Goal: Task Accomplishment & Management: Use online tool/utility

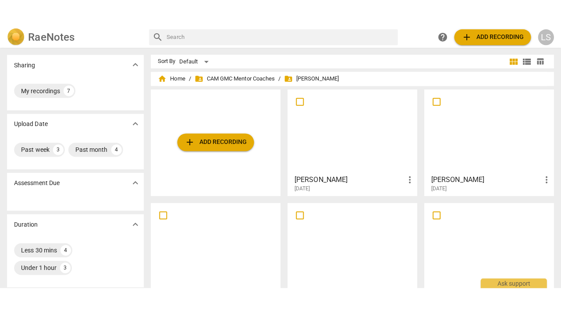
scroll to position [142, 0]
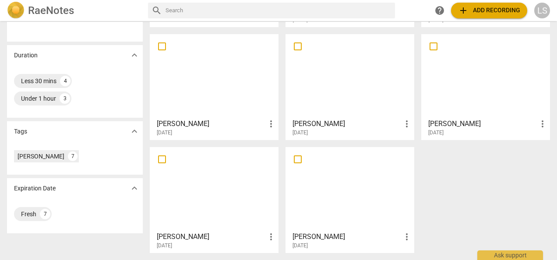
click at [321, 199] on div at bounding box center [350, 189] width 123 height 78
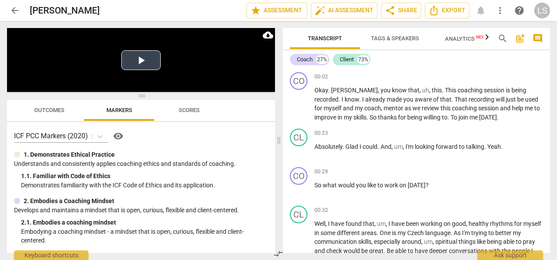
click at [147, 63] on button "Play Video" at bounding box center [140, 60] width 39 height 20
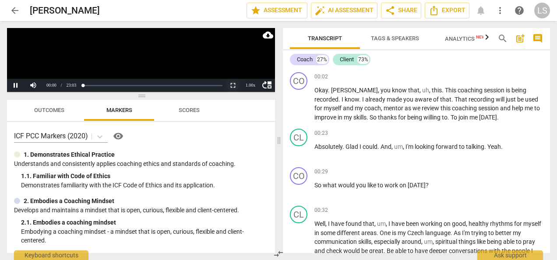
click at [231, 89] on button "Non-Fullscreen" at bounding box center [233, 85] width 18 height 13
click at [237, 86] on button "Non-Fullscreen" at bounding box center [233, 85] width 18 height 13
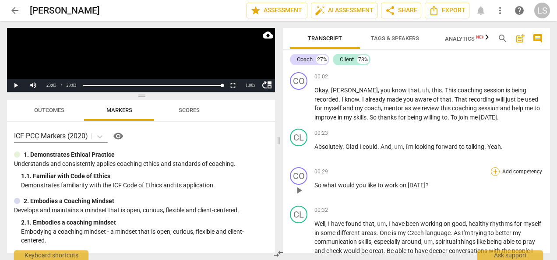
click at [491, 170] on div "+" at bounding box center [495, 171] width 9 height 9
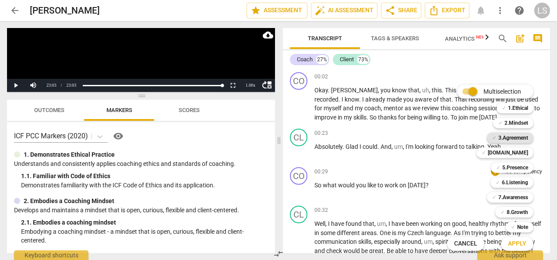
click at [505, 138] on b "3.Agreement" at bounding box center [514, 138] width 30 height 11
click at [509, 198] on b "7.Awareness" at bounding box center [514, 197] width 30 height 11
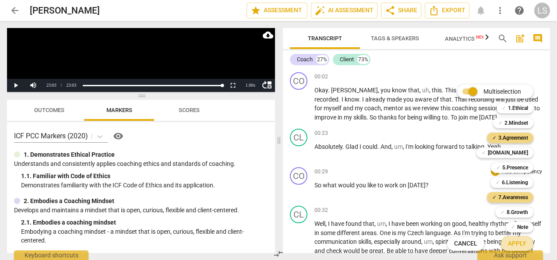
click at [517, 244] on span "Apply" at bounding box center [517, 244] width 18 height 9
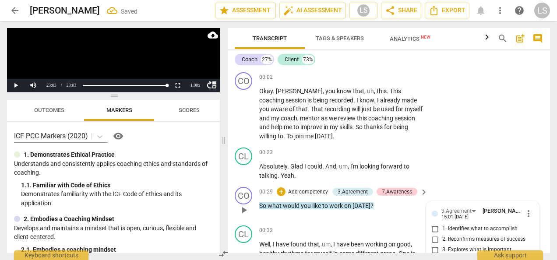
scroll to position [120, 0]
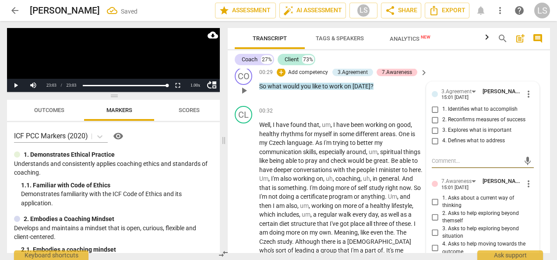
click at [432, 104] on input "1. Identifies what to accomplish" at bounding box center [435, 109] width 14 height 11
checkbox input "true"
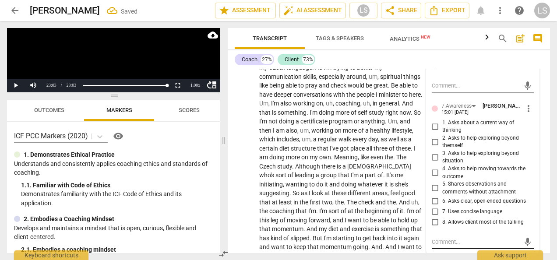
scroll to position [251, 0]
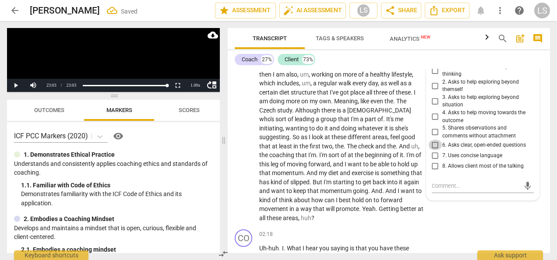
click at [436, 141] on input "6. Asks clear, open-ended questions" at bounding box center [435, 145] width 14 height 11
checkbox input "true"
click at [436, 151] on input "7. Uses concise language" at bounding box center [435, 155] width 14 height 11
checkbox input "true"
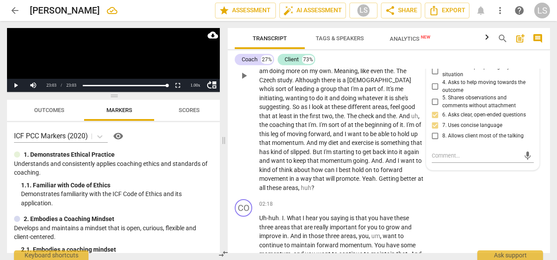
scroll to position [295, 0]
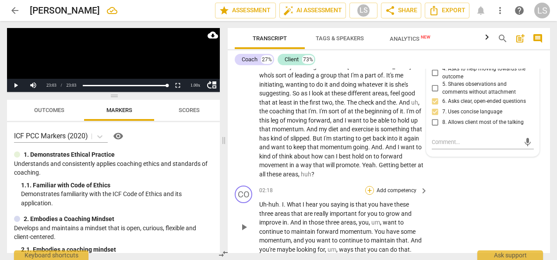
click at [368, 190] on div "+" at bounding box center [369, 190] width 9 height 9
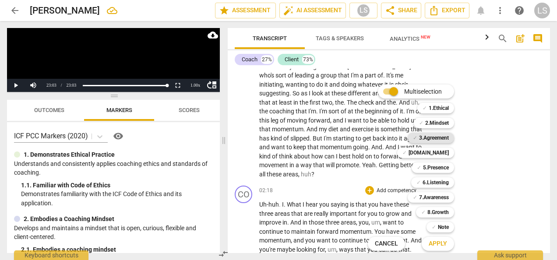
click at [431, 136] on b "3.Agreement" at bounding box center [434, 138] width 30 height 11
click at [440, 179] on b "6.Listening" at bounding box center [436, 182] width 26 height 11
click at [443, 248] on span "Apply" at bounding box center [438, 244] width 18 height 9
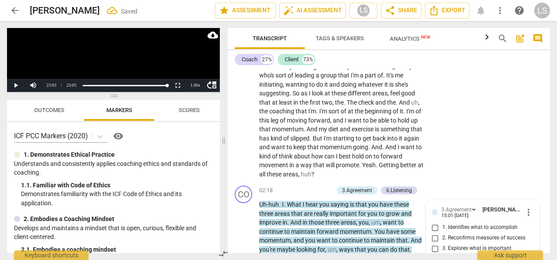
scroll to position [413, 0]
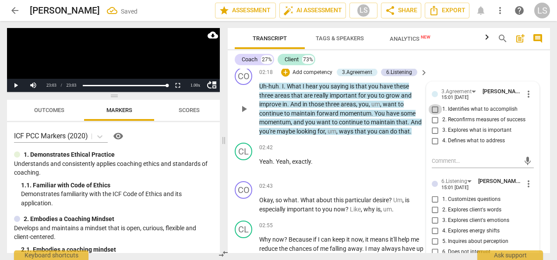
click at [433, 109] on input "1. Identifies what to accomplish" at bounding box center [435, 109] width 14 height 11
checkbox input "true"
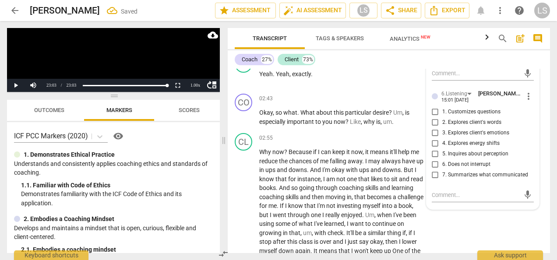
scroll to position [501, 0]
click at [432, 174] on input "7. Summarizes what communicated" at bounding box center [435, 175] width 14 height 11
checkbox input "true"
click at [368, 98] on div "+" at bounding box center [369, 98] width 9 height 9
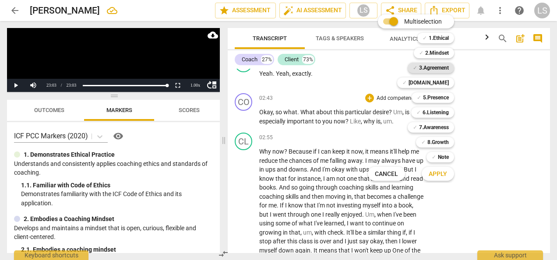
click at [428, 67] on b "3.Agreement" at bounding box center [434, 68] width 30 height 11
click at [450, 175] on button "Apply" at bounding box center [438, 174] width 32 height 16
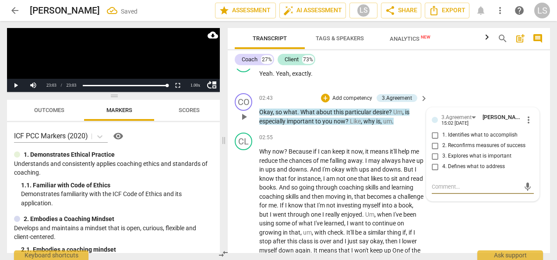
click at [437, 159] on input "3. Explores what is important" at bounding box center [435, 156] width 14 height 11
checkbox input "true"
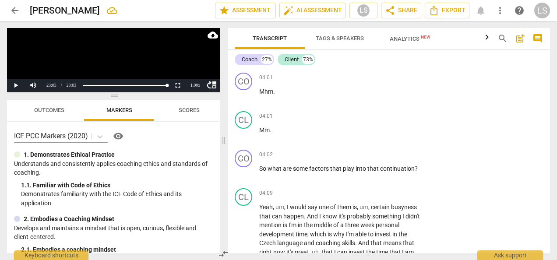
scroll to position [764, 0]
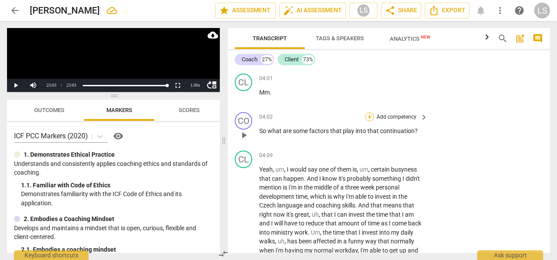
click at [366, 121] on div "+" at bounding box center [369, 117] width 9 height 9
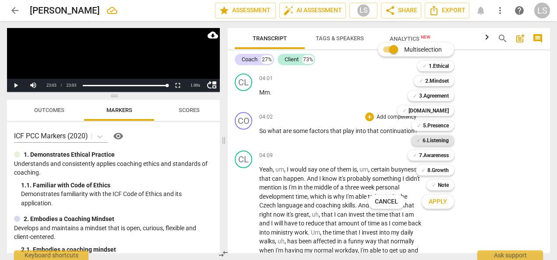
click at [435, 138] on b "6.Listening" at bounding box center [436, 140] width 26 height 11
click at [431, 153] on b "7.Awareness" at bounding box center [434, 155] width 30 height 11
click at [428, 83] on b "2.Mindset" at bounding box center [437, 81] width 24 height 11
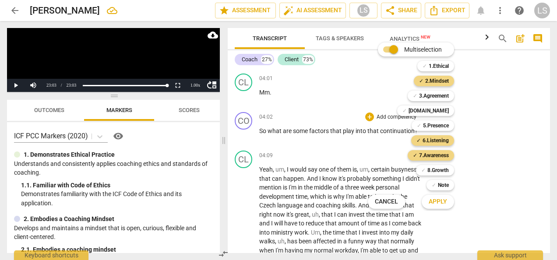
click at [440, 202] on span "Apply" at bounding box center [438, 202] width 18 height 9
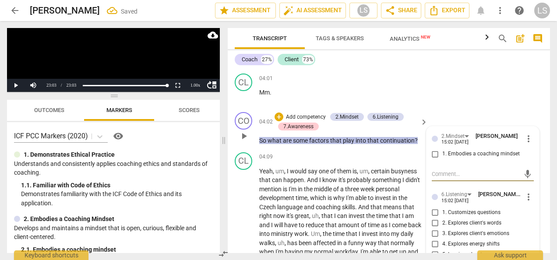
click at [437, 159] on input "1. Embodies a coaching mindset" at bounding box center [435, 154] width 14 height 11
checkbox input "true"
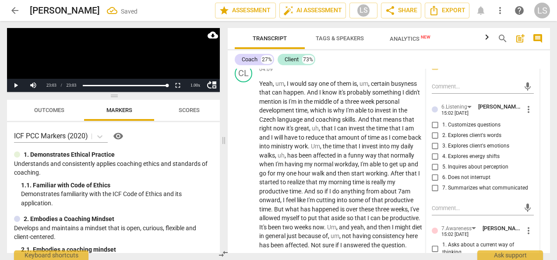
drag, startPoint x: 432, startPoint y: 171, endPoint x: 442, endPoint y: 169, distance: 9.4
click at [432, 170] on input "5. Inquires about perception" at bounding box center [435, 167] width 14 height 11
checkbox input "true"
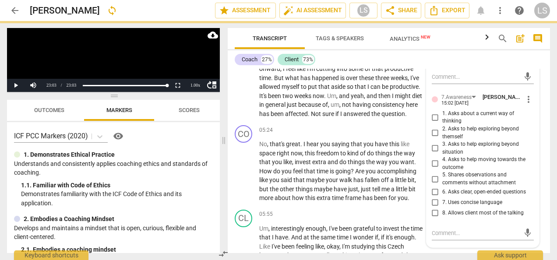
click at [436, 198] on input "6. Asks clear, open-ended questions" at bounding box center [435, 192] width 14 height 11
checkbox input "true"
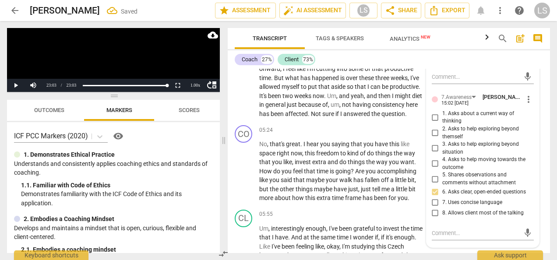
drag, startPoint x: 432, startPoint y: 208, endPoint x: 441, endPoint y: 205, distance: 8.9
click at [435, 207] on input "7. Uses concise language" at bounding box center [435, 203] width 14 height 11
checkbox input "true"
click at [372, 135] on div "+" at bounding box center [369, 130] width 9 height 9
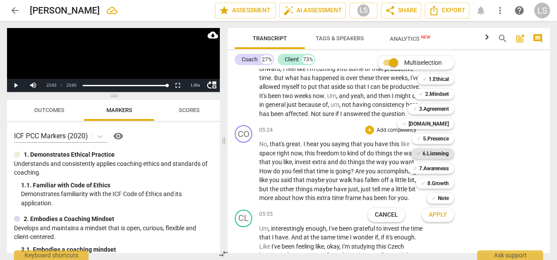
click at [436, 153] on b "6.Listening" at bounding box center [436, 154] width 26 height 11
click at [437, 168] on b "7.Awareness" at bounding box center [434, 168] width 30 height 11
click at [446, 92] on b "2.Mindset" at bounding box center [437, 94] width 24 height 11
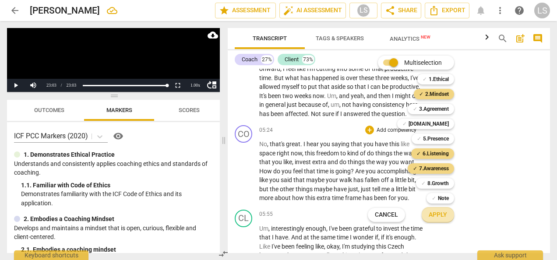
click at [449, 212] on button "Apply" at bounding box center [438, 215] width 32 height 16
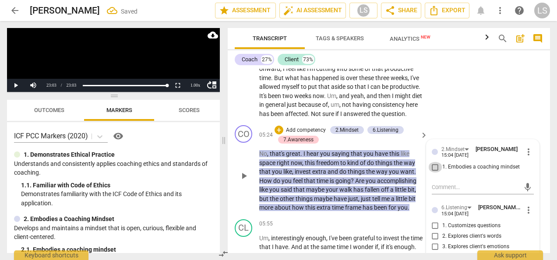
click at [434, 173] on input "1. Embodies a coaching mindset" at bounding box center [435, 167] width 14 height 11
checkbox input "true"
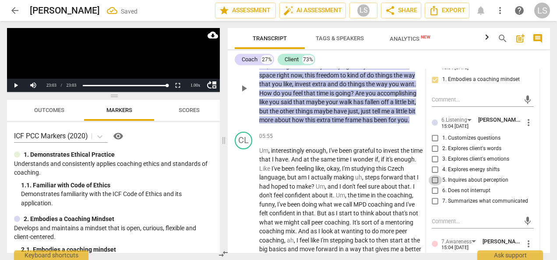
click at [435, 186] on input "5. Inquires about perception" at bounding box center [435, 180] width 14 height 11
checkbox input "true"
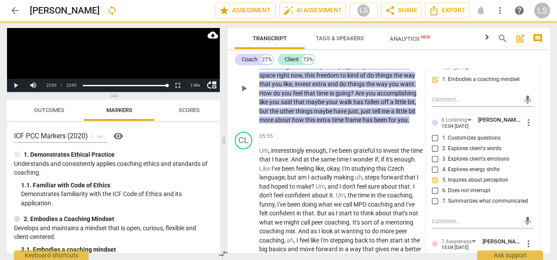
scroll to position [1246, 0]
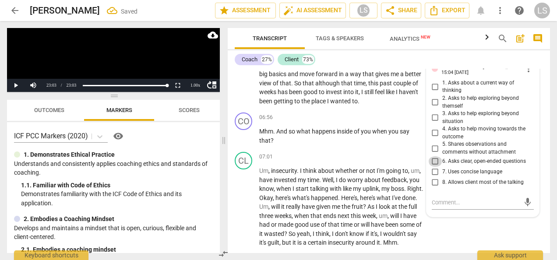
click at [431, 166] on input "6. Asks clear, open-ended questions" at bounding box center [435, 161] width 14 height 11
click at [432, 166] on input "6. Asks clear, open-ended questions" at bounding box center [435, 161] width 14 height 11
checkbox input "true"
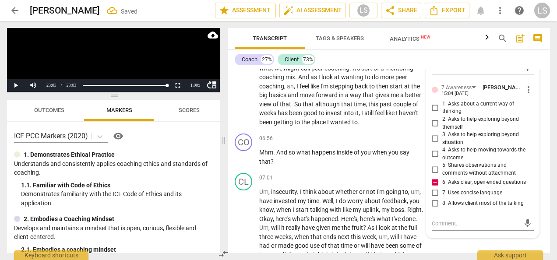
scroll to position [1158, 0]
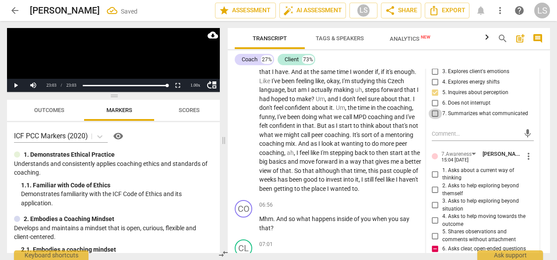
click at [433, 119] on input "7. Summarizes what communicated" at bounding box center [435, 114] width 14 height 11
checkbox input "true"
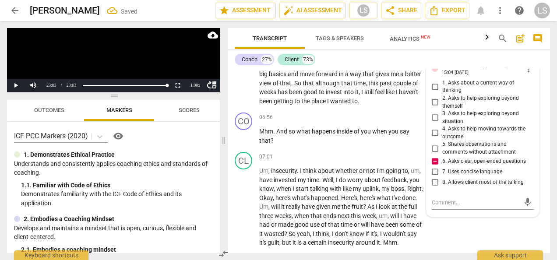
click at [436, 177] on input "7. Uses concise language" at bounding box center [435, 172] width 14 height 11
checkbox input "true"
click at [365, 122] on div "+" at bounding box center [369, 117] width 9 height 9
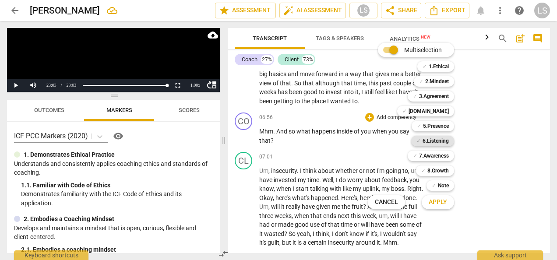
click at [425, 141] on b "6.Listening" at bounding box center [436, 141] width 26 height 11
click at [435, 82] on b "2.Mindset" at bounding box center [437, 81] width 24 height 11
click at [435, 129] on b "5.Presence" at bounding box center [436, 126] width 26 height 11
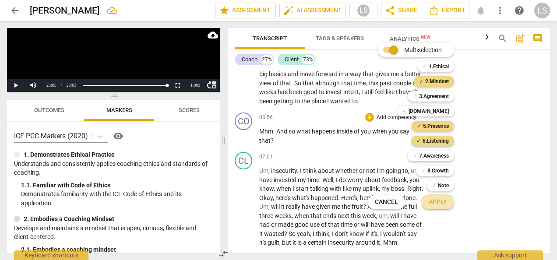
click at [433, 205] on span "Apply" at bounding box center [438, 202] width 18 height 9
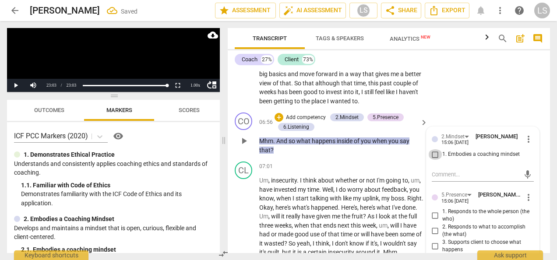
click at [434, 160] on input "1. Embodies a coaching mindset" at bounding box center [435, 154] width 14 height 11
checkbox input "true"
click at [439, 221] on input "1. Responds to the whole person (the who)" at bounding box center [435, 215] width 14 height 11
checkbox input "true"
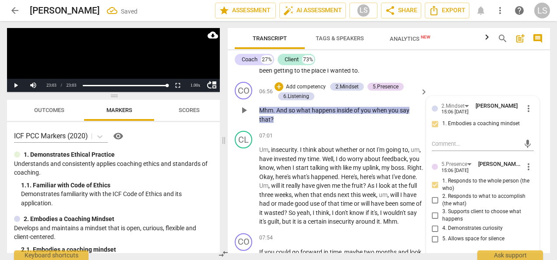
scroll to position [1290, 0]
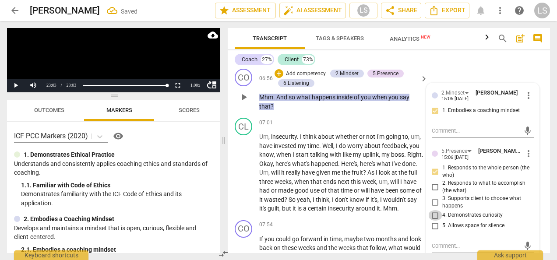
drag, startPoint x: 435, startPoint y: 224, endPoint x: 450, endPoint y: 218, distance: 16.3
click at [435, 221] on input "4. Demonstrates curiosity" at bounding box center [435, 215] width 14 height 11
checkbox input "true"
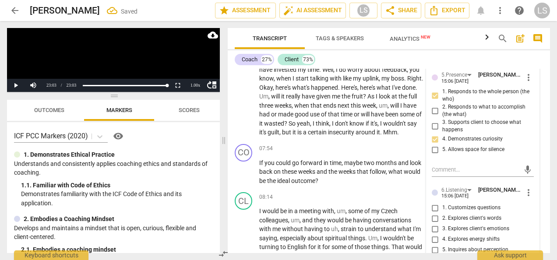
scroll to position [1421, 0]
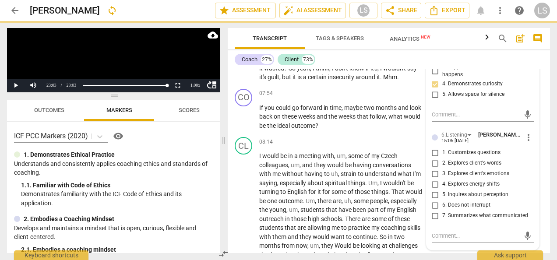
drag, startPoint x: 435, startPoint y: 181, endPoint x: 481, endPoint y: 178, distance: 46.1
click at [435, 179] on input "3. Explores client's emotions" at bounding box center [435, 174] width 14 height 11
checkbox input "true"
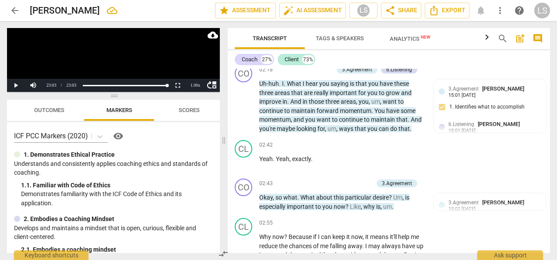
scroll to position [414, 0]
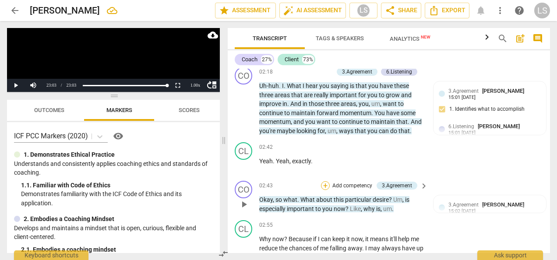
click at [325, 184] on div "+" at bounding box center [325, 185] width 9 height 9
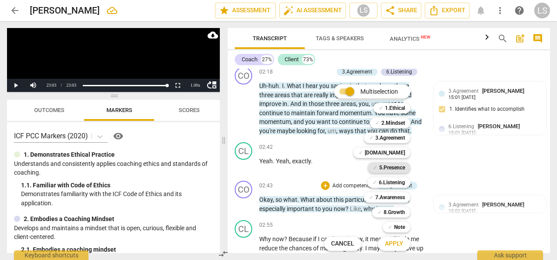
click at [384, 167] on b "5.Presence" at bounding box center [392, 168] width 26 height 11
click at [389, 122] on b "2.Mindset" at bounding box center [394, 123] width 24 height 11
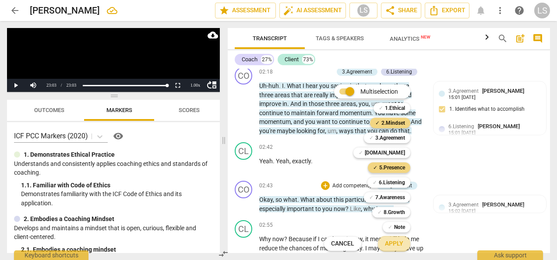
click at [398, 246] on span "Apply" at bounding box center [394, 244] width 18 height 9
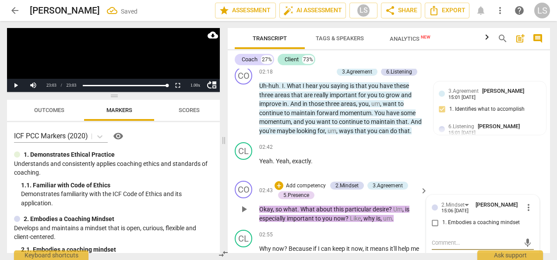
click at [435, 221] on input "1. Embodies a coaching mindset" at bounding box center [435, 223] width 14 height 11
checkbox input "true"
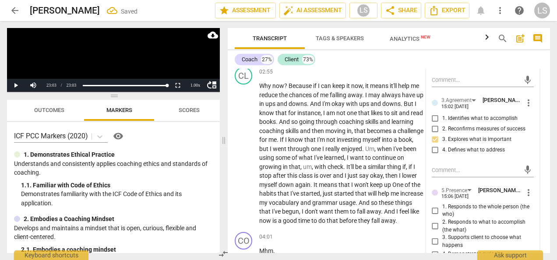
scroll to position [633, 0]
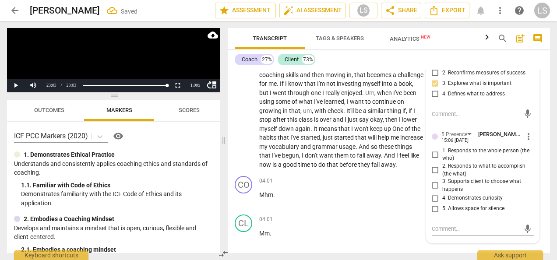
click at [434, 151] on input "1. Responds to the whole person (the who)" at bounding box center [435, 154] width 14 height 11
checkbox input "true"
click at [436, 202] on input "4. Demonstrates curiosity" at bounding box center [435, 198] width 14 height 11
checkbox input "true"
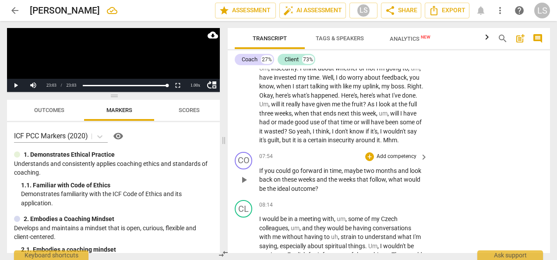
scroll to position [1377, 0]
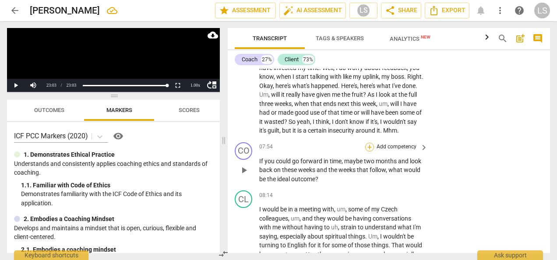
click at [367, 152] on div "+" at bounding box center [369, 147] width 9 height 9
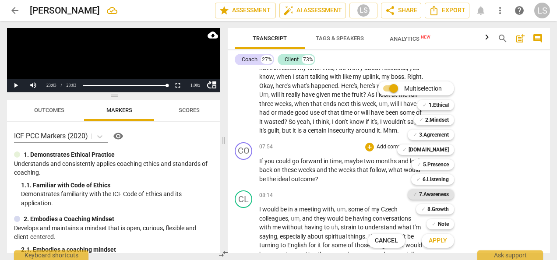
click at [435, 191] on b "7.Awareness" at bounding box center [434, 194] width 30 height 11
click at [441, 240] on span "Apply" at bounding box center [438, 241] width 18 height 9
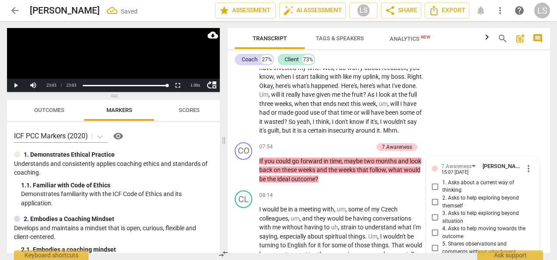
scroll to position [1536, 0]
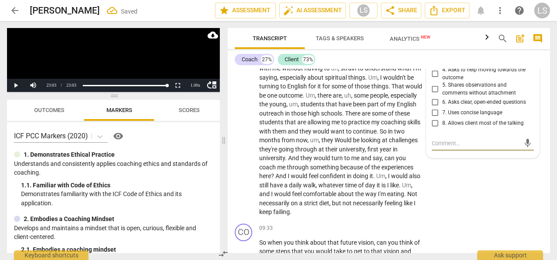
click at [436, 64] on input "3. Asks to help exploring beyond situation" at bounding box center [435, 58] width 14 height 11
checkbox input "true"
drag, startPoint x: 452, startPoint y: 165, endPoint x: 453, endPoint y: 158, distance: 7.1
click at [453, 151] on div "mic" at bounding box center [483, 144] width 102 height 14
click at [453, 148] on textarea at bounding box center [476, 143] width 88 height 8
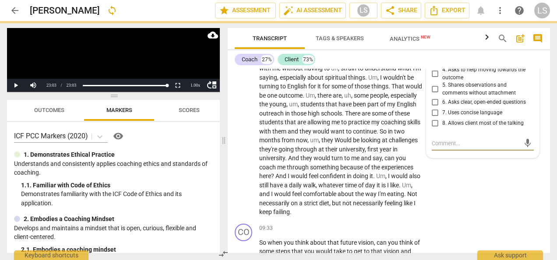
type textarea "S"
type textarea "Si"
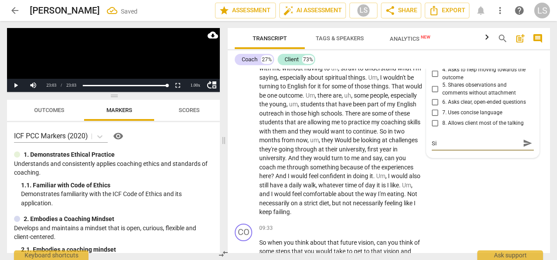
type textarea "Sin"
type textarea "Sinc"
type textarea "Since"
type textarea "Sinc"
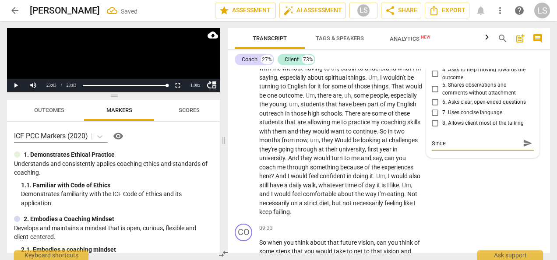
type textarea "Sinc"
type textarea "Sin"
type textarea "Si"
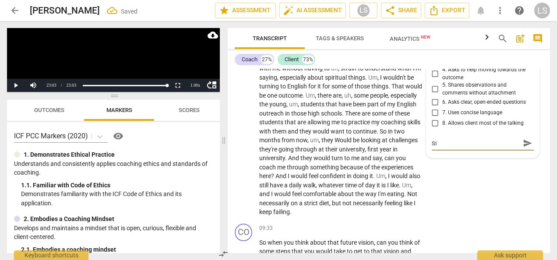
type textarea "S"
type textarea "C"
type textarea "Co"
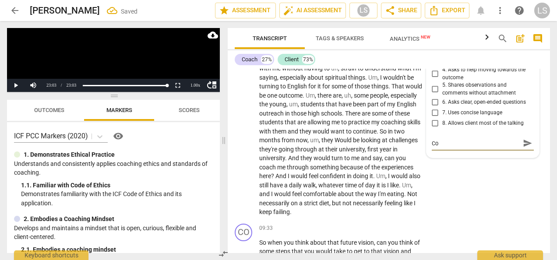
type textarea "Coa"
type textarea "Coac"
type textarea "Coach"
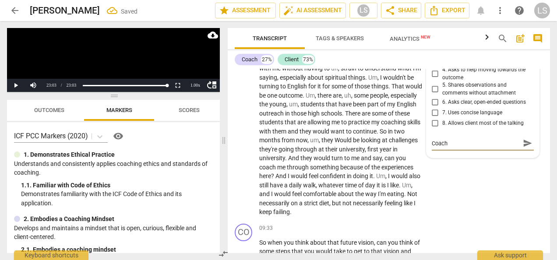
type textarea "Coach i"
type textarea "Coach is"
type textarea "Coach is a"
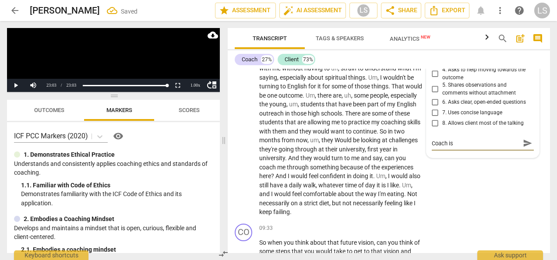
type textarea "Coach is a"
type textarea "Coach is as"
type textarea "Coach is a"
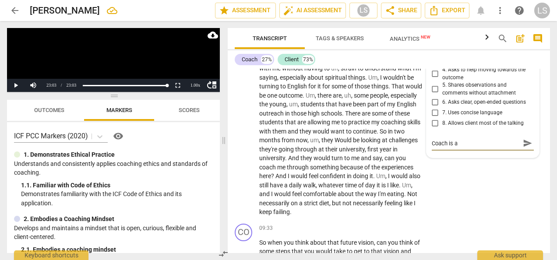
type textarea "Coach is"
type textarea "Coach i"
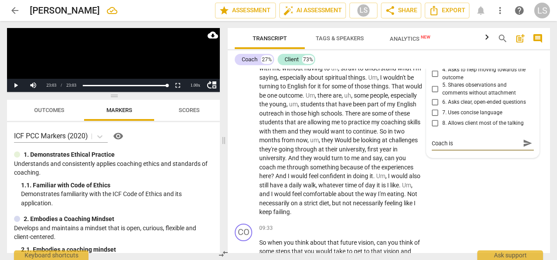
type textarea "Coach i"
type textarea "Coach"
type textarea "Coach a"
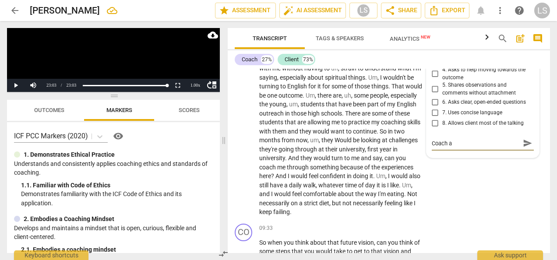
type textarea "Coach as"
type textarea "Coach ask"
type textarea "Coach asks"
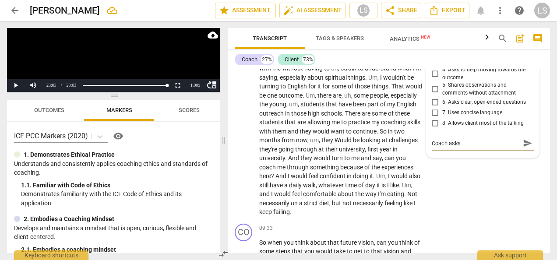
type textarea "Coach asks"
type textarea "Coach asks a"
type textarea "Coach asks ab"
type textarea "Coach asks [PERSON_NAME]"
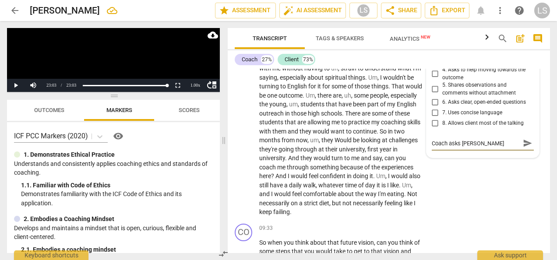
type textarea "Coach asks [PERSON_NAME]"
type textarea "Coach asks about"
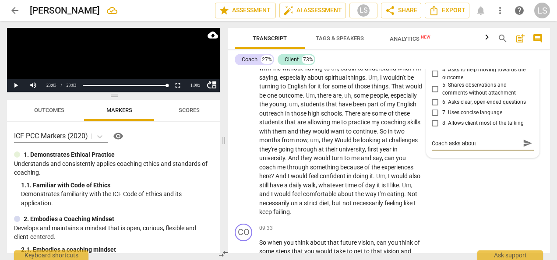
type textarea "Coach asks about"
type textarea "Coach asks about t"
type textarea "Coach asks about th"
type textarea "Coach asks about the"
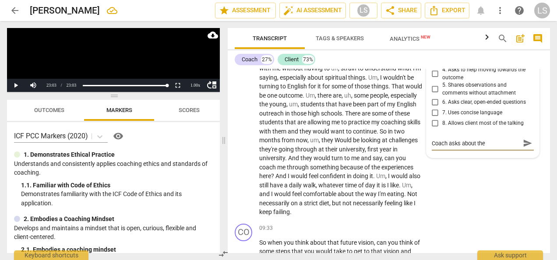
type textarea "Coach asks about the"
type textarea "Coach asks about the o"
type textarea "Coach asks about the ou"
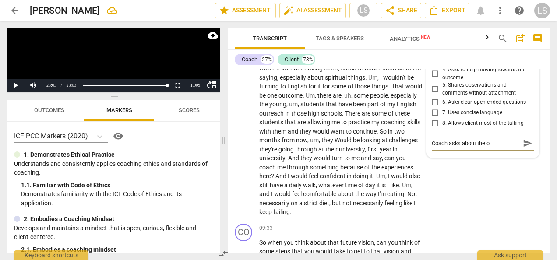
type textarea "Coach asks about the ou"
type textarea "Coach asks about the out"
type textarea "Coach asks about the outc"
type textarea "Coach asks about the outco"
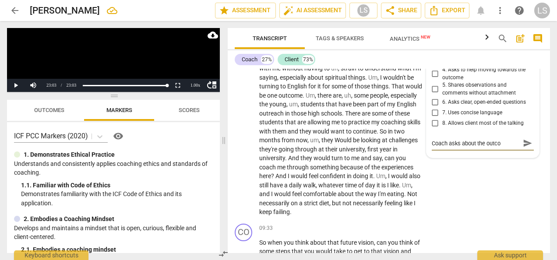
type textarea "Coach asks about the outcom"
type textarea "Coach asks about the outcome"
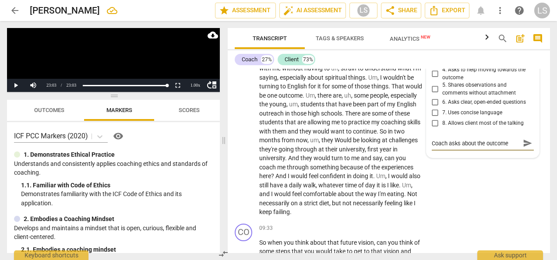
type textarea "Coach asks about the outcome"
type textarea "Coach asks about the outcome f"
type textarea "Coach asks about the outcome fo"
type textarea "Coach asks about the outcome for"
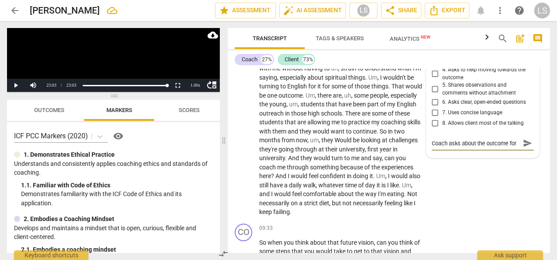
type textarea "Coach asks about the outcome for"
type textarea "Coach asks about the outcome for t"
type textarea "Coach asks about the outcome for th"
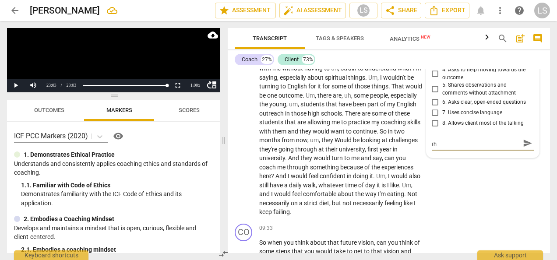
type textarea "Coach asks about the outcome for the"
type textarea "Coach asks about the outcome for the s"
type textarea "Coach asks about the outcome for the si"
type textarea "Coach asks about the outcome for the sit"
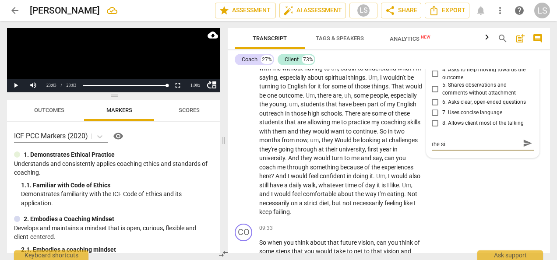
type textarea "Coach asks about the outcome for the sit"
type textarea "Coach asks about the outcome for the situ"
type textarea "Coach asks about the outcome for the situa"
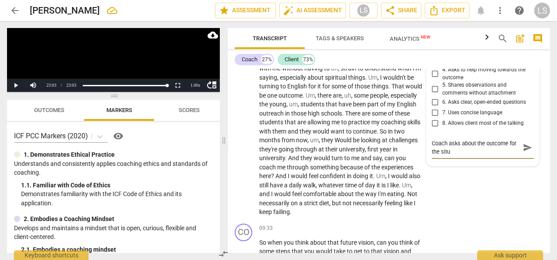
type textarea "Coach asks about the outcome for the situa"
type textarea "Coach asks about the outcome for the situat"
type textarea "Coach asks about the outcome for the situati"
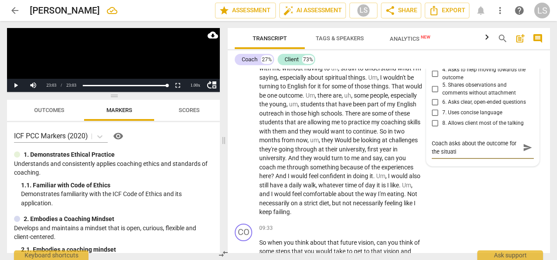
type textarea "Coach asks about the outcome for the situatio"
type textarea "Coach asks about the outcome for the situation"
type textarea "Coach asks about the outcome for the situation,"
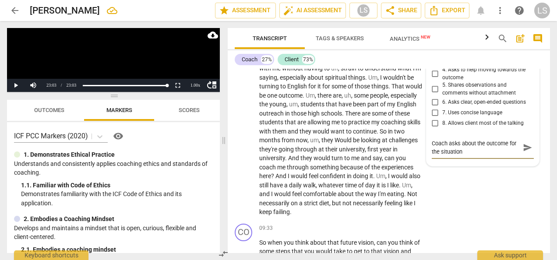
type textarea "Coach asks about the outcome for the situation,"
type textarea "Coach asks about the outcome for the situation, b"
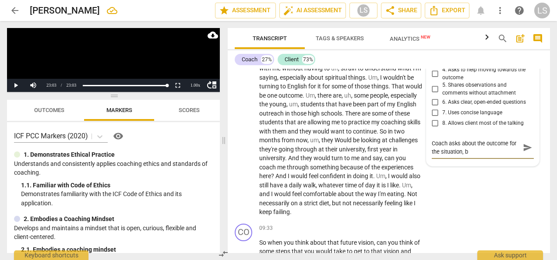
type textarea "Coach asks about the outcome for the situation, bu"
type textarea "Coach asks about the outcome for the situation, but"
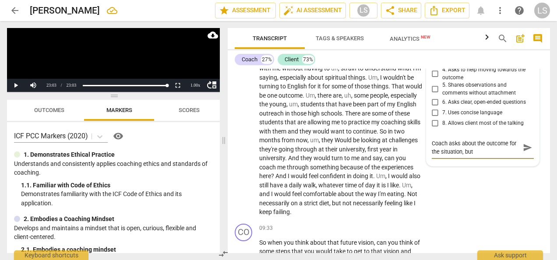
type textarea "Coach asks about the outcome for the situation, but"
type textarea "Coach asks about the outcome for the situation, but s"
type textarea "Coach asks about the outcome for the situation, but si"
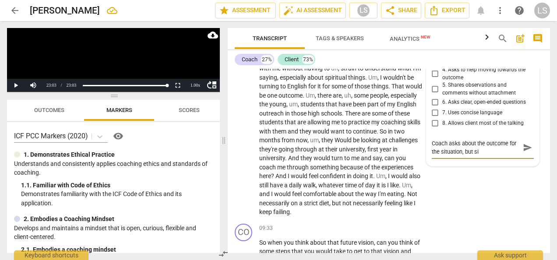
type textarea "Coach asks about the outcome for the situation, but sin"
type textarea "Coach asks about the outcome for the situation, but sinc"
type textarea "Coach asks about the outcome for the situation, but since"
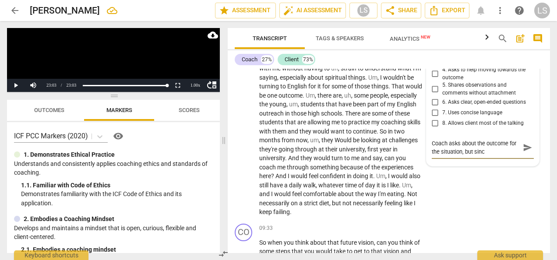
type textarea "Coach asks about the outcome for the situation, but since"
type textarea "Coach asks about the outcome for the situation, but since t"
type textarea "Coach asks about the outcome for the situation, but since th"
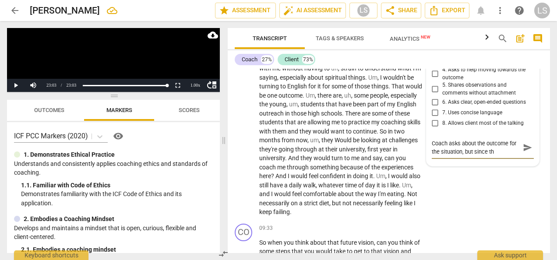
type textarea "Coach asks about the outcome for the situation, but since the"
type textarea "Coach asks about the outcome for the situation, but since the o"
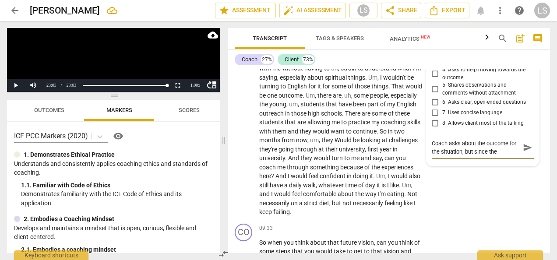
type textarea "Coach asks about the outcome for the situation, but since the o"
type textarea "Coach asks about the outcome for the situation, but since the ou"
type textarea "Coach asks about the outcome for the situation, but since the out"
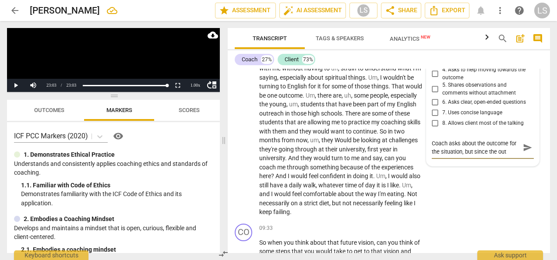
type textarea "Coach asks about the outcome for the situation, but since the outc"
type textarea "Coach asks about the outcome for the situation, but since the outco"
type textarea "Coach asks about the outcome for the situation, but since the outcom"
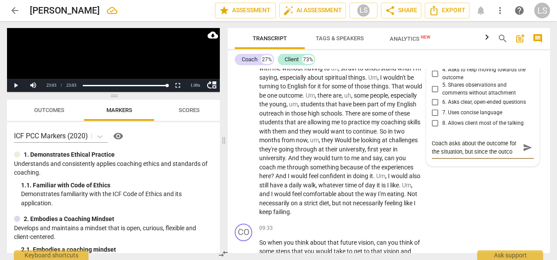
type textarea "Coach asks about the outcome for the situation, but since the outcom"
type textarea "Coach asks about the outcome for the situation, but since the outcome"
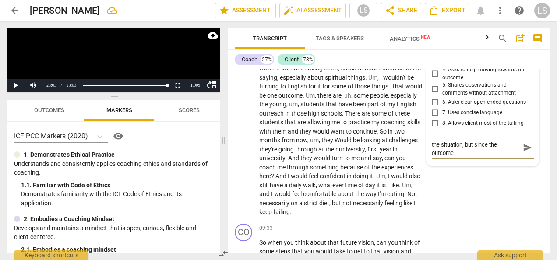
type textarea "Coach asks about the outcome for the situation, but since the outcome"
type textarea "Coach asks about the outcome for the situation, but since the outcome f"
type textarea "Coach asks about the outcome for the situation, but since the outcome fo"
type textarea "Coach asks about the outcome for the situation, but since the outcome for"
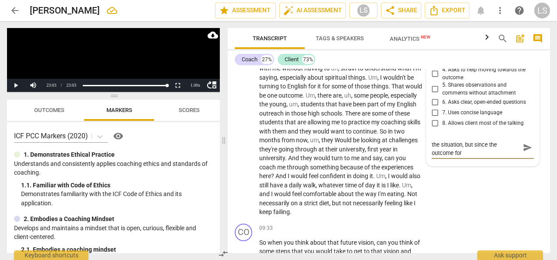
type textarea "Coach asks about the outcome for the situation, but since the outcome for"
type textarea "Coach asks about the outcome for the situation, but since the outcome for t"
type textarea "Coach asks about the outcome for the situation, but since the outcome for th"
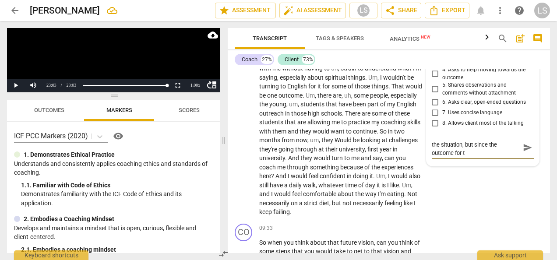
type textarea "Coach asks about the outcome for the situation, but since the outcome for th"
type textarea "Coach asks about the outcome for the situation, but since the outcome for the"
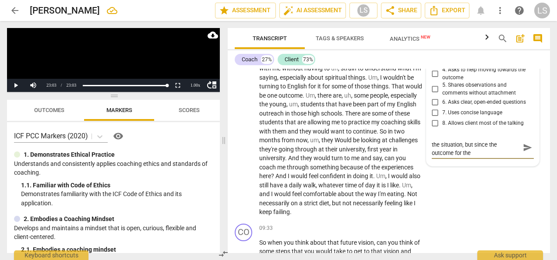
type textarea "Coach asks about the outcome for the situation, but since the outcome for the c"
type textarea "Coach asks about the outcome for the situation, but since the outcome for the co"
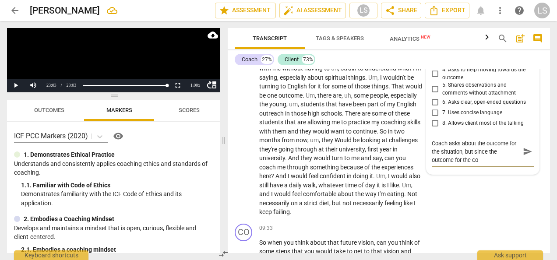
type textarea "Coach asks about the outcome for the situation, but since the outcome for the c…"
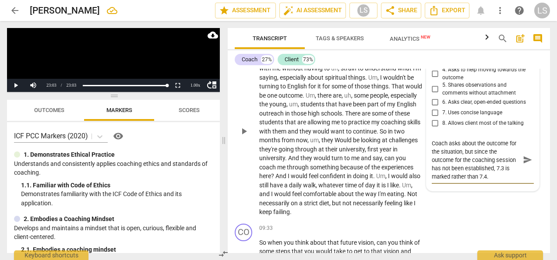
scroll to position [1712, 0]
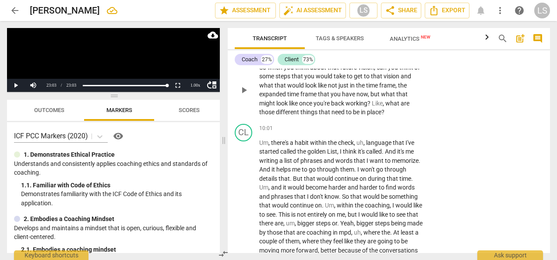
click at [368, 58] on div "+" at bounding box center [369, 53] width 9 height 9
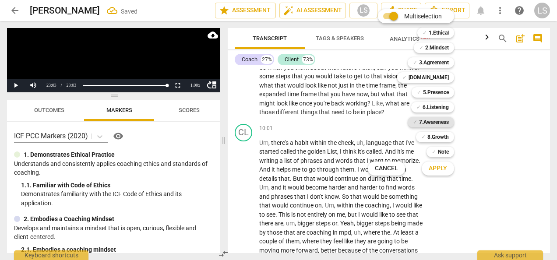
click at [435, 123] on b "7.Awareness" at bounding box center [434, 122] width 30 height 11
click at [444, 172] on span "Apply" at bounding box center [438, 168] width 18 height 9
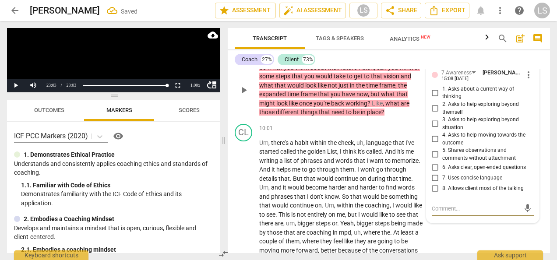
click at [438, 129] on input "3. Asks to help exploring beyond situation" at bounding box center [435, 124] width 14 height 11
click at [435, 173] on input "6. Asks clear, open-ended questions" at bounding box center [435, 168] width 14 height 11
click at [438, 184] on input "7. Uses concise language" at bounding box center [435, 178] width 14 height 11
click at [436, 184] on input "7. Uses concise language" at bounding box center [435, 178] width 14 height 11
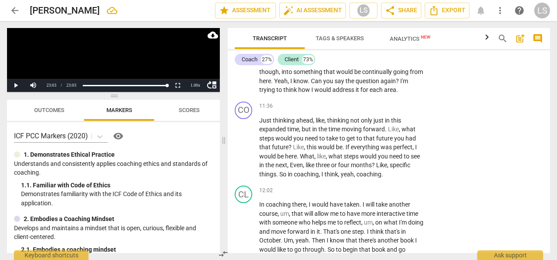
scroll to position [1931, 0]
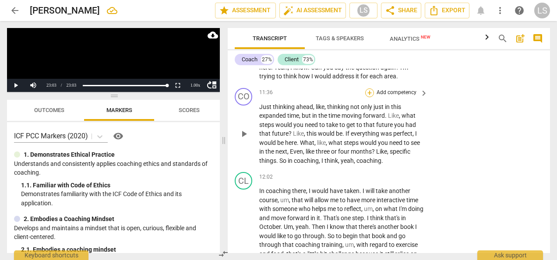
click at [365, 97] on div "+" at bounding box center [369, 93] width 9 height 9
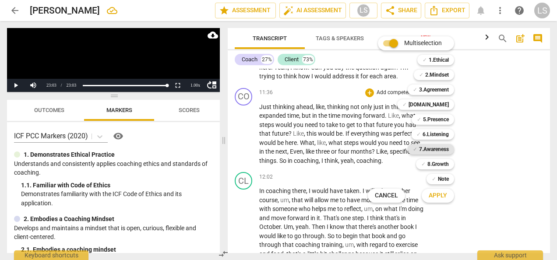
click at [432, 149] on b "7.Awareness" at bounding box center [434, 149] width 30 height 11
click at [433, 198] on span "Apply" at bounding box center [438, 195] width 18 height 9
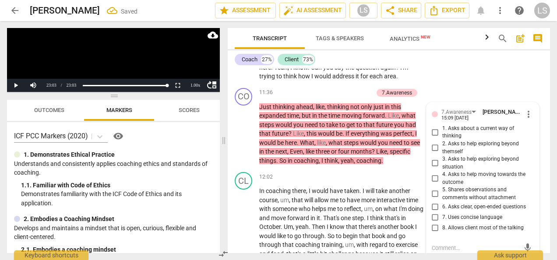
scroll to position [2044, 0]
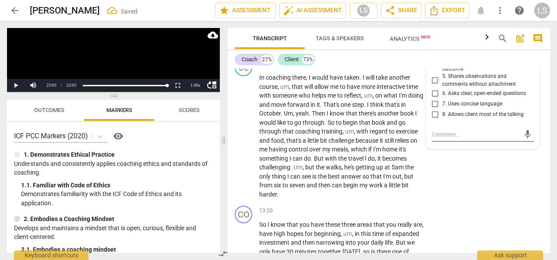
click at [432, 55] on input "3. Asks to help exploring beyond situation" at bounding box center [435, 50] width 14 height 11
click at [433, 99] on input "6. Asks clear, open-ended questions" at bounding box center [435, 94] width 14 height 11
click at [433, 110] on input "7. Uses concise language" at bounding box center [435, 104] width 14 height 11
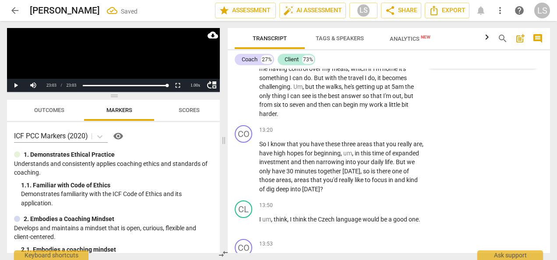
scroll to position [2132, 0]
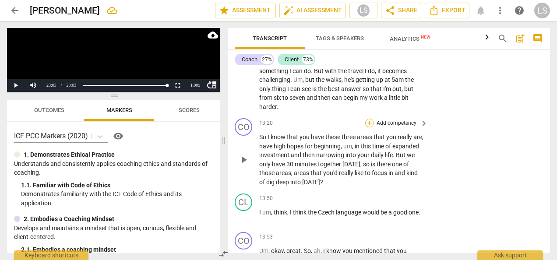
click at [370, 127] on div "+" at bounding box center [369, 123] width 9 height 9
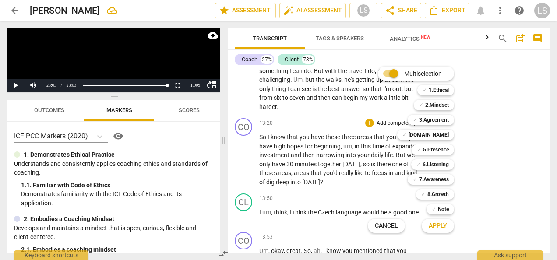
click at [432, 112] on div "Multiselection m ✓ 1.Ethical 1 ✓ 2.Mindset 2 ✓ 3.Agreement 3 ✓ [DOMAIN_NAME] 4 …" at bounding box center [418, 149] width 106 height 171
click at [432, 117] on b "3.Agreement" at bounding box center [434, 120] width 30 height 11
click at [431, 181] on b "7.Awareness" at bounding box center [434, 179] width 30 height 11
click at [439, 223] on span "Apply" at bounding box center [438, 226] width 18 height 9
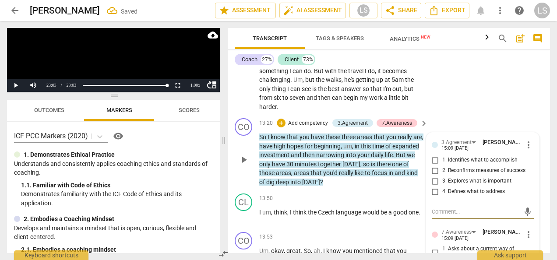
click at [435, 166] on input "1. Identifies what to accomplish" at bounding box center [435, 160] width 14 height 11
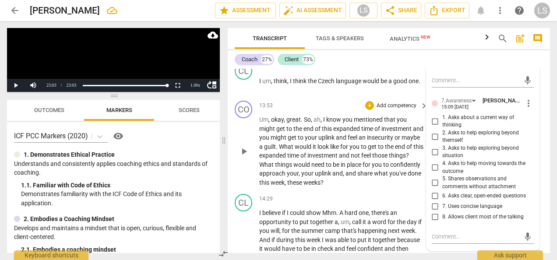
click at [373, 110] on div "+ Add competency" at bounding box center [391, 105] width 52 height 9
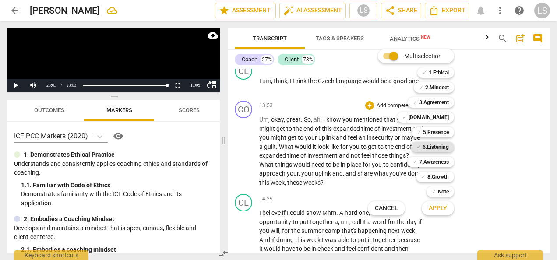
click at [433, 150] on b "6.Listening" at bounding box center [436, 147] width 26 height 11
click at [435, 159] on div "Multiselection m ✓ 1.Ethical 1 ✓ 2.Mindset 2 ✓ 3.Agreement 3 ✓ [DOMAIN_NAME] 4 …" at bounding box center [418, 132] width 106 height 171
drag, startPoint x: 435, startPoint y: 159, endPoint x: 422, endPoint y: 159, distance: 12.7
click at [420, 163] on b "7.Awareness" at bounding box center [434, 162] width 30 height 11
click at [439, 87] on b "2.Mindset" at bounding box center [437, 87] width 24 height 11
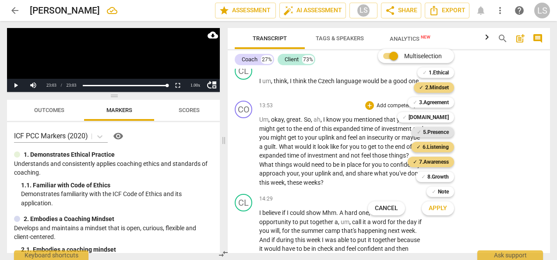
click at [433, 134] on b "5.Presence" at bounding box center [436, 132] width 26 height 11
click at [439, 210] on span "Apply" at bounding box center [438, 208] width 18 height 9
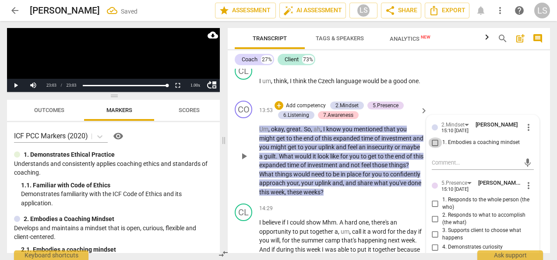
click at [432, 148] on input "1. Embodies a coaching mindset" at bounding box center [435, 143] width 14 height 11
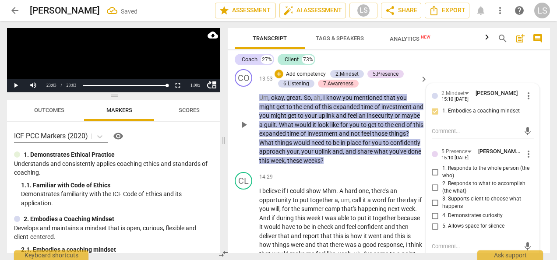
scroll to position [2351, 0]
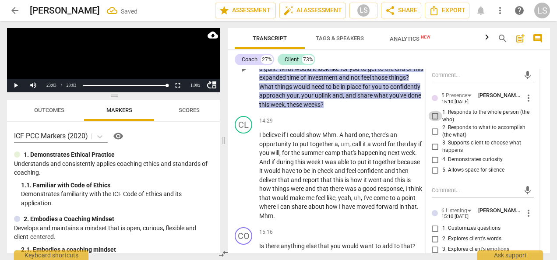
click at [433, 121] on input "1. Responds to the whole person (the who)" at bounding box center [435, 116] width 14 height 11
click at [434, 165] on input "4. Demonstrates curiosity" at bounding box center [435, 160] width 14 height 11
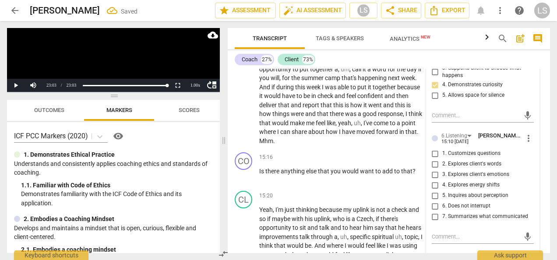
scroll to position [2439, 0]
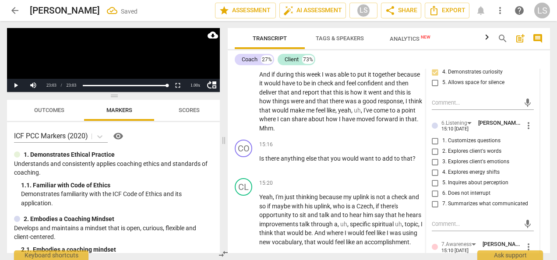
click at [431, 209] on input "7. Summarizes what communicated" at bounding box center [435, 204] width 14 height 11
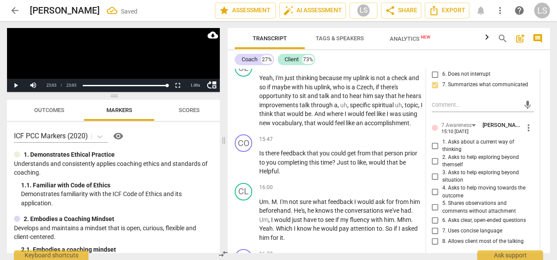
scroll to position [2570, 0]
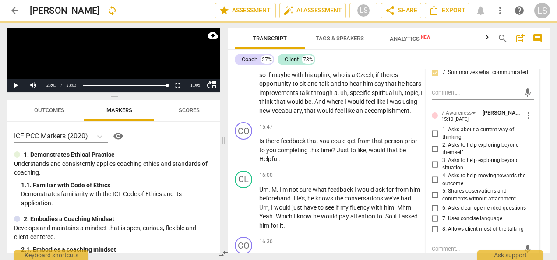
drag, startPoint x: 432, startPoint y: 175, endPoint x: 434, endPoint y: 191, distance: 16.8
click at [432, 154] on input "2. Asks to help exploring beyond themself" at bounding box center [435, 149] width 14 height 11
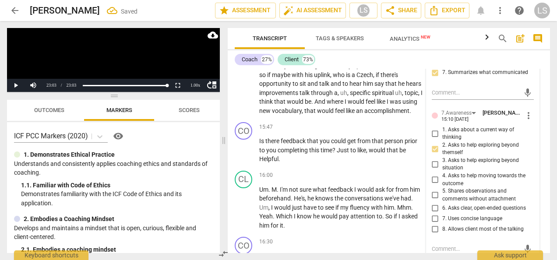
click at [435, 170] on input "3. Asks to help exploring beyond situation" at bounding box center [435, 164] width 14 height 11
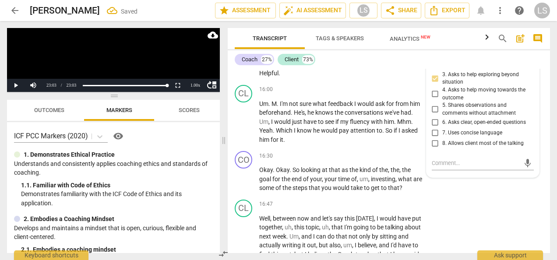
scroll to position [2658, 0]
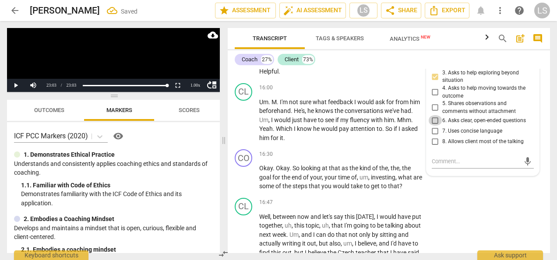
click at [435, 126] on input "6. Asks clear, open-ended questions" at bounding box center [435, 120] width 14 height 11
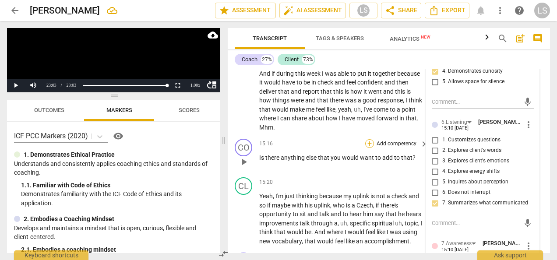
scroll to position [2439, 0]
click at [369, 149] on div "+" at bounding box center [369, 144] width 9 height 9
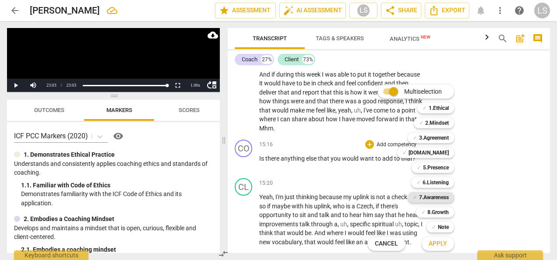
click at [424, 195] on b "7.Awareness" at bounding box center [434, 197] width 30 height 11
click at [439, 245] on span "Apply" at bounding box center [438, 244] width 18 height 9
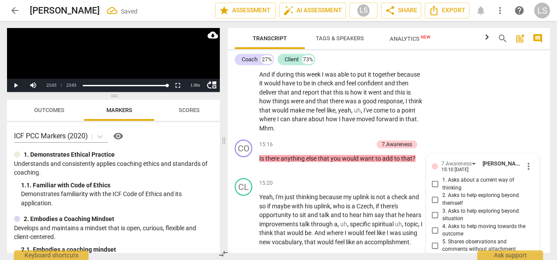
scroll to position [2604, 0]
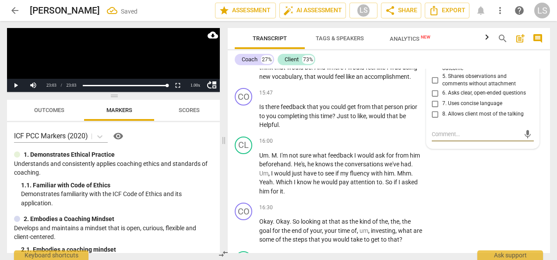
click at [436, 55] on input "3. Asks to help exploring beyond situation" at bounding box center [435, 49] width 14 height 11
click at [370, 97] on div "+" at bounding box center [369, 93] width 9 height 9
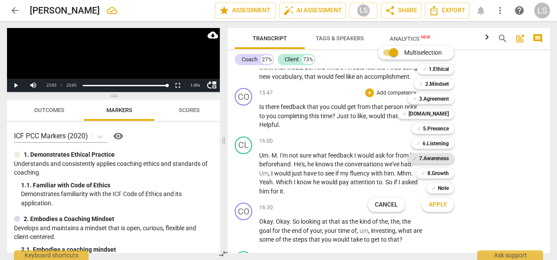
click at [437, 160] on b "7.Awareness" at bounding box center [434, 158] width 30 height 11
click at [441, 191] on b "Note" at bounding box center [443, 188] width 11 height 11
click at [444, 209] on button "Apply" at bounding box center [438, 205] width 32 height 16
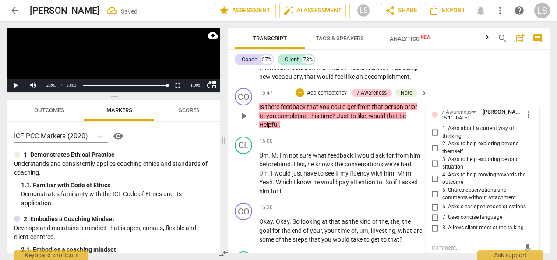
scroll to position [2727, 0]
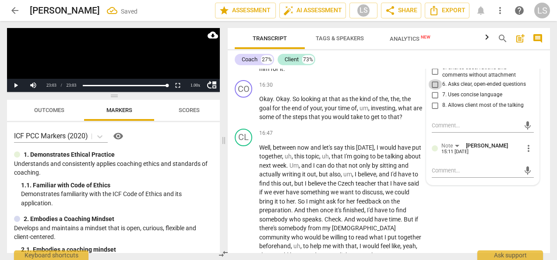
click at [436, 90] on input "6. Asks clear, open-ended questions" at bounding box center [435, 84] width 14 height 11
click at [452, 178] on div "mic" at bounding box center [483, 171] width 102 height 14
drag, startPoint x: 435, startPoint y: 205, endPoint x: 422, endPoint y: 205, distance: 13.2
click at [435, 175] on textarea at bounding box center [476, 170] width 88 height 8
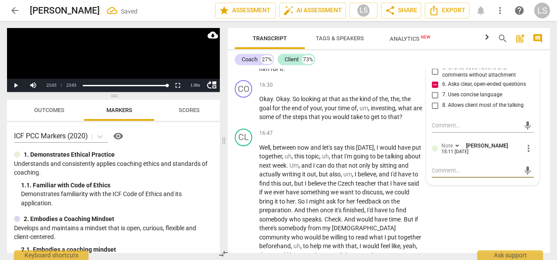
click at [444, 175] on textarea at bounding box center [476, 170] width 88 height 8
click at [366, 122] on div "16:30 + Add competency keyboard_arrow_right Okay . Okay . So looking at that as…" at bounding box center [344, 101] width 170 height 42
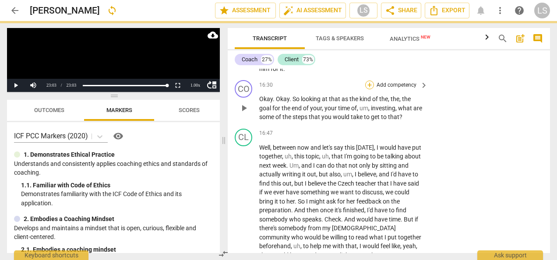
click at [371, 89] on div "+" at bounding box center [369, 85] width 9 height 9
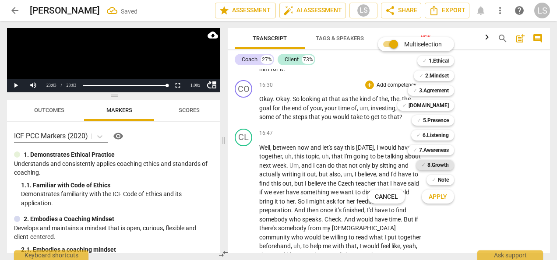
click at [433, 165] on b "8.Growth" at bounding box center [438, 165] width 21 height 11
click at [435, 153] on b "7.Awareness" at bounding box center [434, 150] width 30 height 11
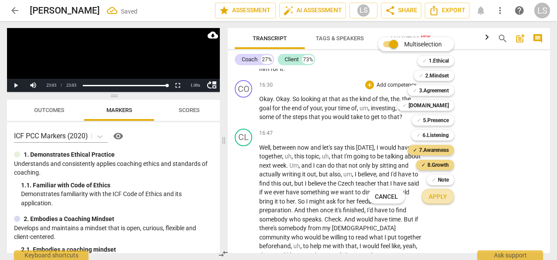
click at [443, 194] on span "Apply" at bounding box center [438, 197] width 18 height 9
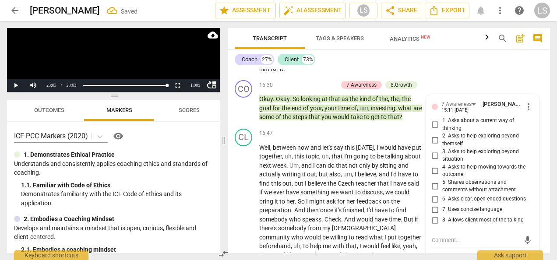
scroll to position [2842, 0]
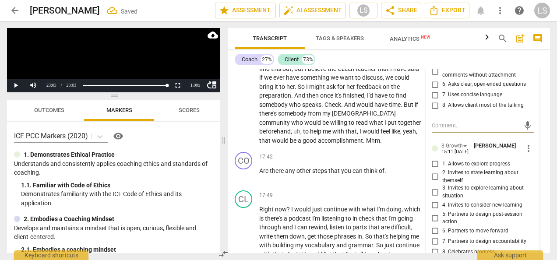
click at [429, 90] on input "6. Asks clear, open-ended questions" at bounding box center [435, 84] width 14 height 11
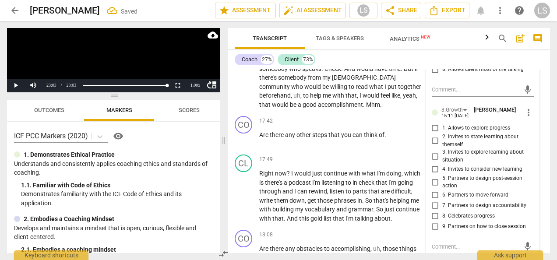
scroll to position [2885, 0]
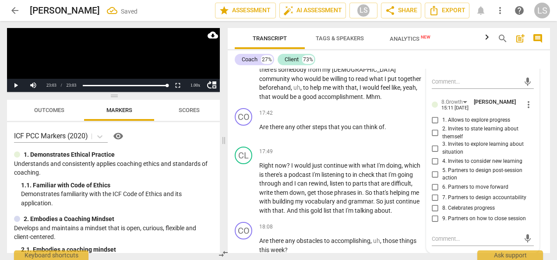
click at [435, 180] on input "5. Partners to design post-session action" at bounding box center [435, 174] width 14 height 11
click at [371, 117] on div "+" at bounding box center [369, 113] width 9 height 9
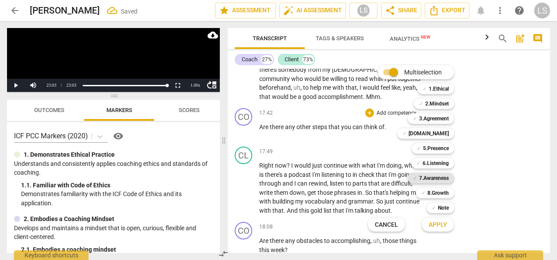
click at [439, 181] on b "7.Awareness" at bounding box center [434, 178] width 30 height 11
click at [439, 193] on b "8.Growth" at bounding box center [438, 193] width 21 height 11
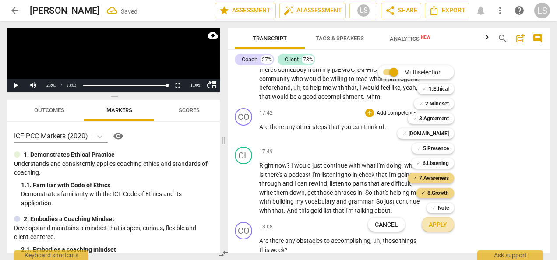
click at [441, 221] on span "Apply" at bounding box center [438, 225] width 18 height 9
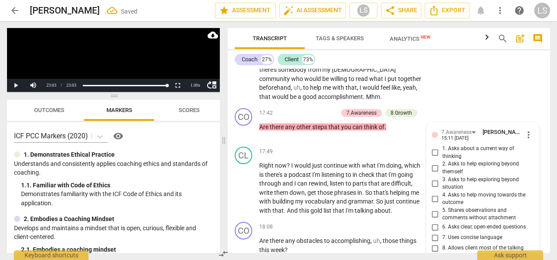
scroll to position [3028, 0]
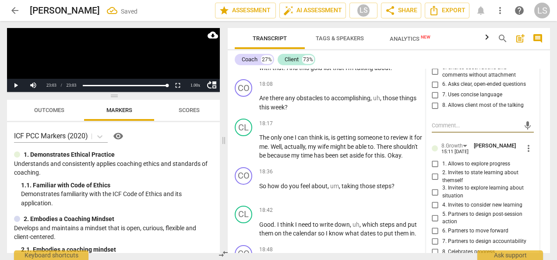
click at [431, 90] on input "6. Asks clear, open-ended questions" at bounding box center [435, 84] width 14 height 11
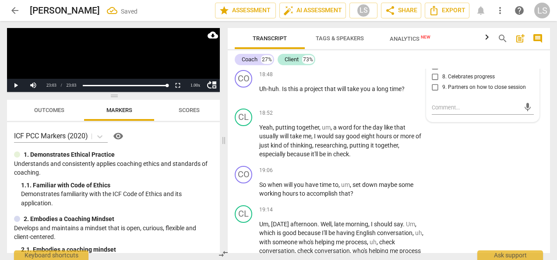
scroll to position [3204, 0]
drag, startPoint x: 435, startPoint y: 76, endPoint x: 448, endPoint y: 80, distance: 12.9
click at [435, 48] on input "5. Partners to design post-session action" at bounding box center [435, 43] width 14 height 11
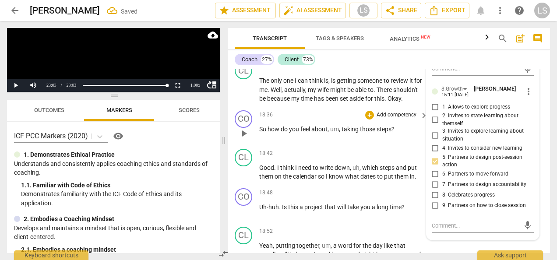
scroll to position [3072, 0]
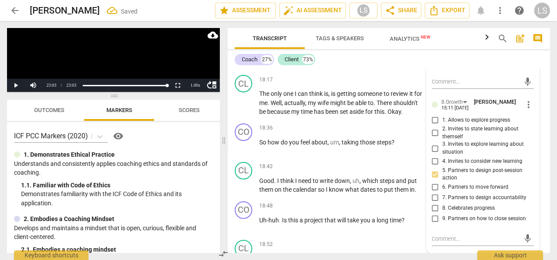
click at [367, 45] on div "+" at bounding box center [369, 40] width 9 height 9
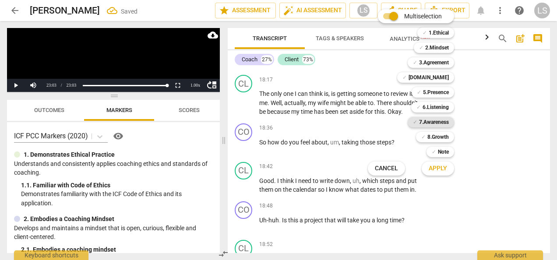
click at [433, 122] on b "7.Awareness" at bounding box center [434, 122] width 30 height 11
click at [435, 134] on b "8.Growth" at bounding box center [438, 137] width 21 height 11
click at [443, 166] on span "Apply" at bounding box center [438, 168] width 18 height 9
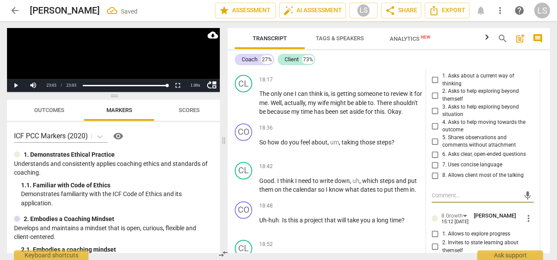
click at [435, 160] on input "6. Asks clear, open-ended questions" at bounding box center [435, 154] width 14 height 11
click at [434, 160] on input "6. Asks clear, open-ended questions" at bounding box center [435, 154] width 14 height 11
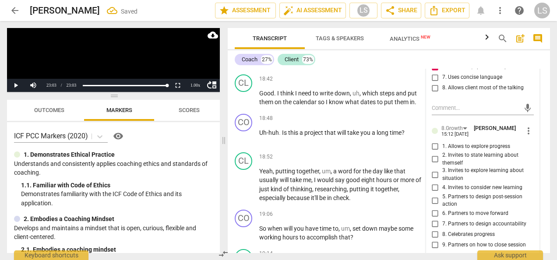
scroll to position [3204, 0]
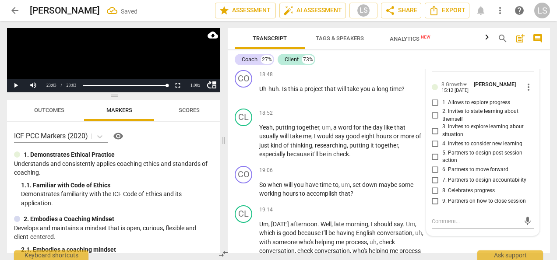
click at [435, 175] on input "6. Partners to move forward" at bounding box center [435, 170] width 14 height 11
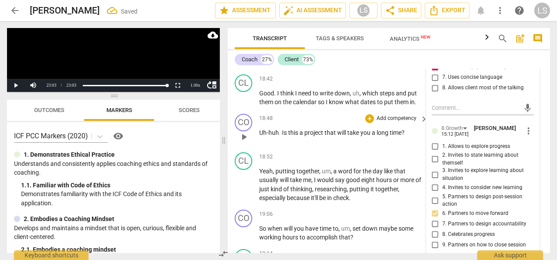
scroll to position [3116, 0]
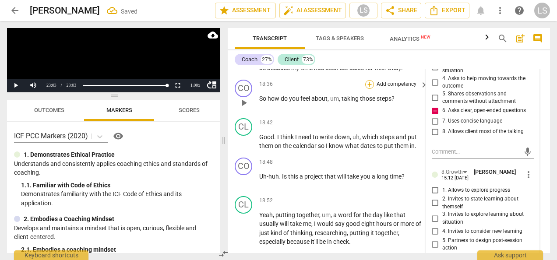
click at [369, 89] on div "+" at bounding box center [369, 84] width 9 height 9
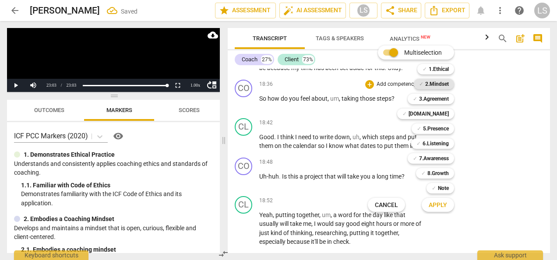
click at [437, 85] on b "2.Mindset" at bounding box center [437, 84] width 24 height 11
click at [435, 128] on b "5.Presence" at bounding box center [436, 129] width 26 height 11
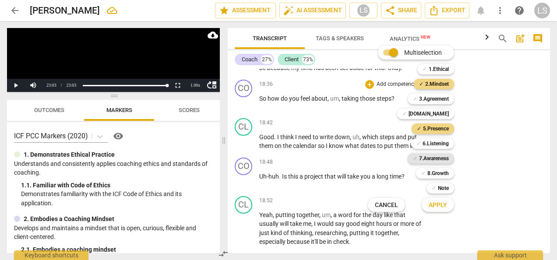
click at [431, 159] on b "7.Awareness" at bounding box center [434, 158] width 30 height 11
click at [442, 205] on span "Apply" at bounding box center [438, 205] width 18 height 9
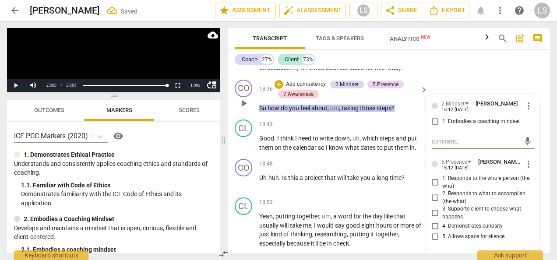
click at [433, 127] on input "1. Embodies a coaching mindset" at bounding box center [435, 122] width 14 height 11
click at [432, 188] on input "1. Responds to the whole person (the who)" at bounding box center [435, 182] width 14 height 11
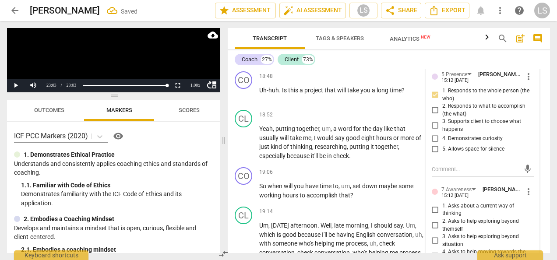
click at [432, 144] on input "4. Demonstrates curiosity" at bounding box center [435, 139] width 14 height 11
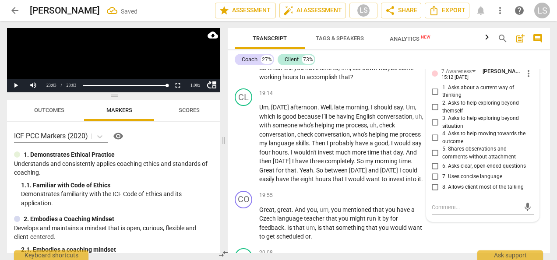
scroll to position [3335, 0]
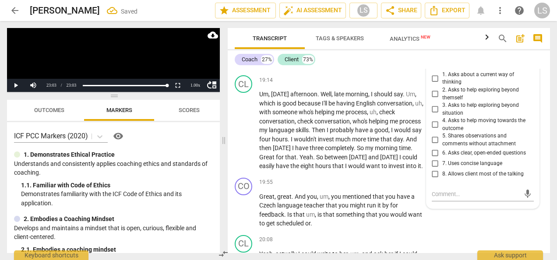
click at [430, 99] on input "2. Asks to help exploring beyond themself" at bounding box center [435, 94] width 14 height 11
click at [435, 159] on input "6. Asks clear, open-ended questions" at bounding box center [435, 153] width 14 height 11
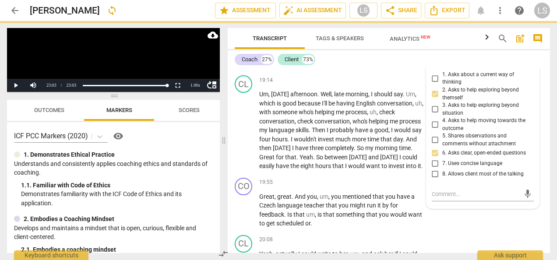
click at [435, 169] on input "7. Uses concise language" at bounding box center [435, 164] width 14 height 11
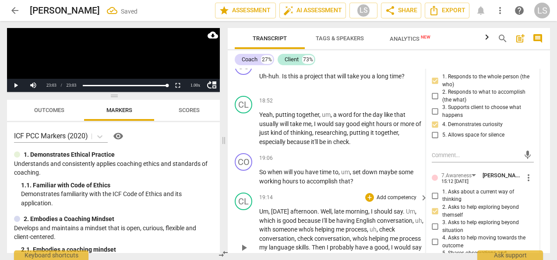
scroll to position [3204, 0]
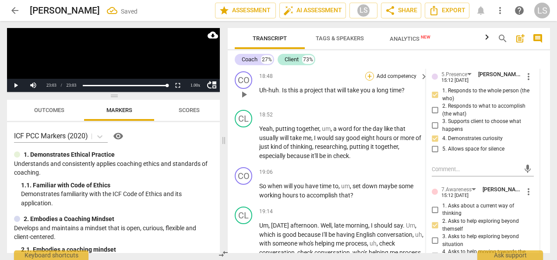
click at [371, 81] on div "+" at bounding box center [369, 76] width 9 height 9
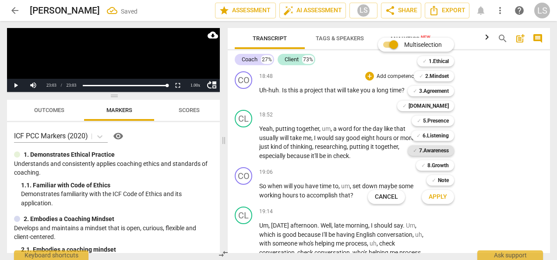
click at [427, 152] on b "7.Awareness" at bounding box center [434, 150] width 30 height 11
click at [440, 168] on b "8.Growth" at bounding box center [438, 165] width 21 height 11
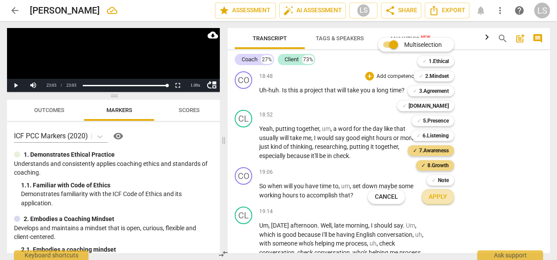
drag, startPoint x: 441, startPoint y: 191, endPoint x: 437, endPoint y: 197, distance: 6.7
click at [441, 192] on button "Apply" at bounding box center [438, 197] width 32 height 16
click at [437, 197] on div at bounding box center [278, 130] width 557 height 260
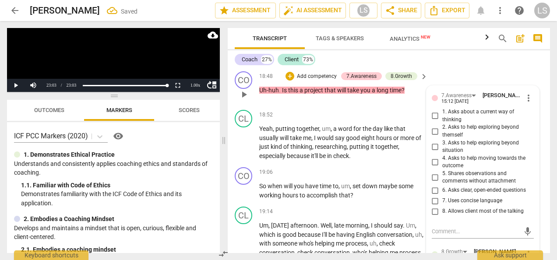
scroll to position [3319, 0]
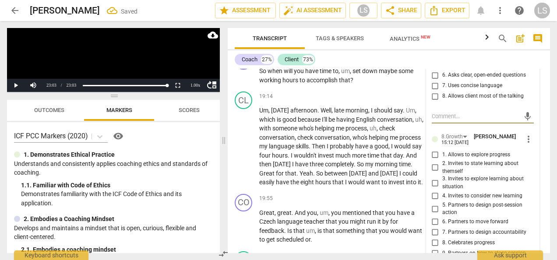
click at [435, 81] on input "6. Asks clear, open-ended questions" at bounding box center [435, 75] width 14 height 11
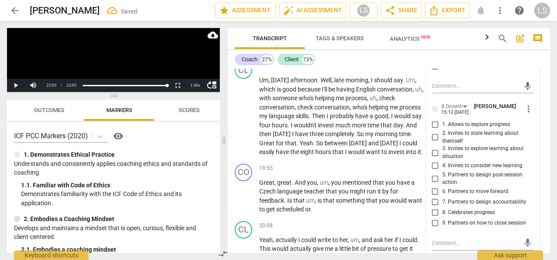
scroll to position [3363, 0]
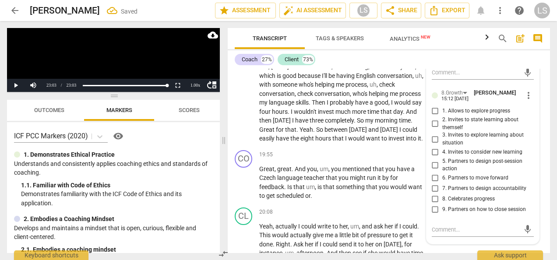
click at [430, 170] on input "5. Partners to design post-session action" at bounding box center [435, 165] width 14 height 11
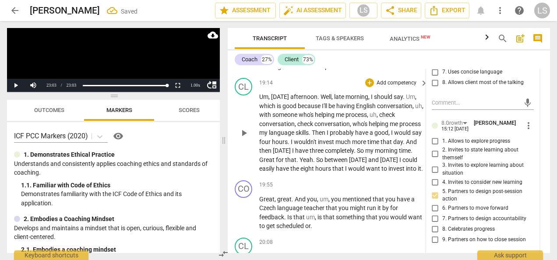
scroll to position [3319, 0]
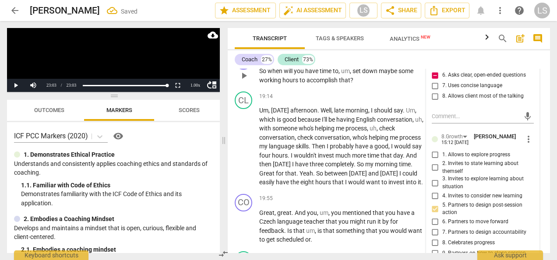
click at [371, 61] on div "+" at bounding box center [369, 57] width 9 height 9
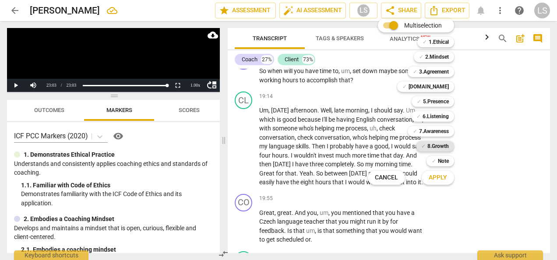
click at [434, 146] on b "8.Growth" at bounding box center [438, 146] width 21 height 11
click at [433, 127] on b "7.Awareness" at bounding box center [434, 131] width 30 height 11
click at [437, 180] on span "Apply" at bounding box center [438, 177] width 18 height 9
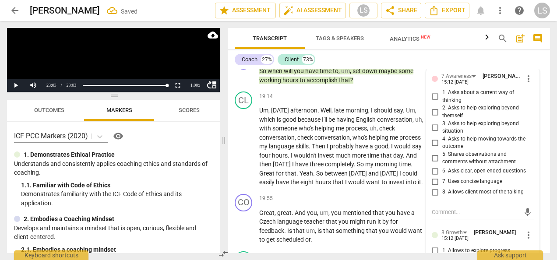
scroll to position [3415, 0]
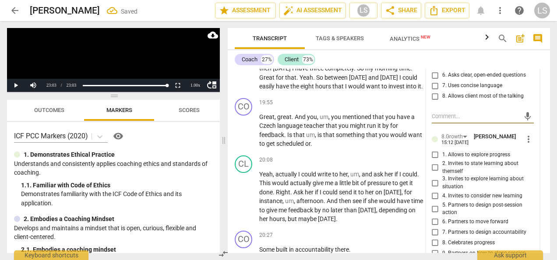
click at [433, 81] on input "6. Asks clear, open-ended questions" at bounding box center [435, 75] width 14 height 11
click at [436, 91] on input "7. Uses concise language" at bounding box center [435, 86] width 14 height 11
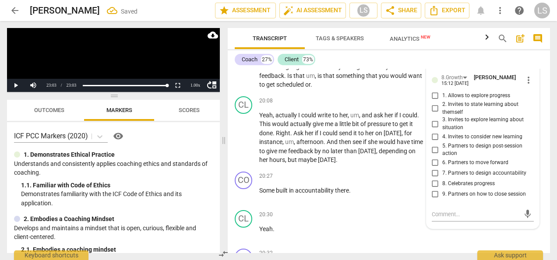
scroll to position [3502, 0]
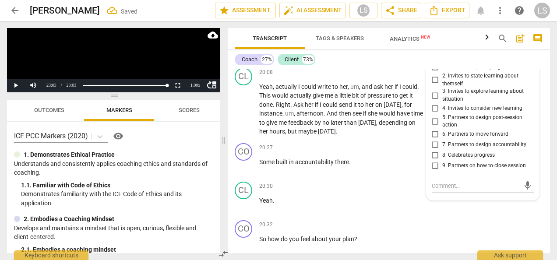
click at [435, 127] on input "5. Partners to design post-session action" at bounding box center [435, 121] width 14 height 11
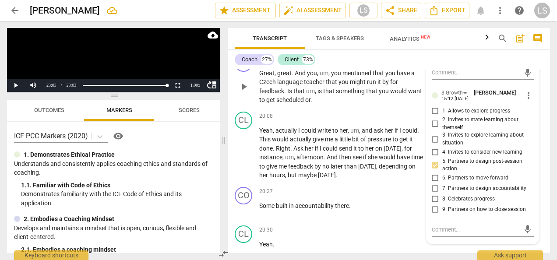
click at [368, 64] on div "+" at bounding box center [369, 59] width 9 height 9
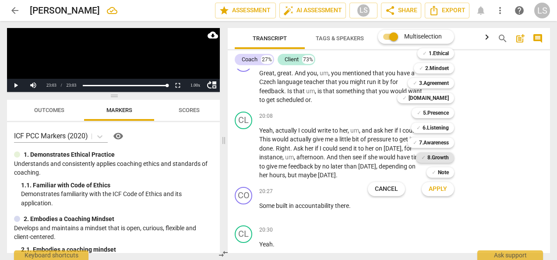
click at [441, 159] on b "8.Growth" at bounding box center [438, 157] width 21 height 11
click at [439, 145] on b "7.Awareness" at bounding box center [434, 143] width 30 height 11
click at [451, 191] on button "Apply" at bounding box center [438, 189] width 32 height 16
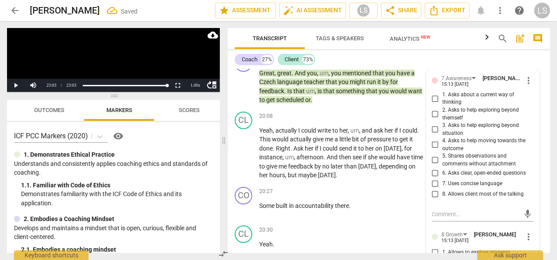
scroll to position [3565, 0]
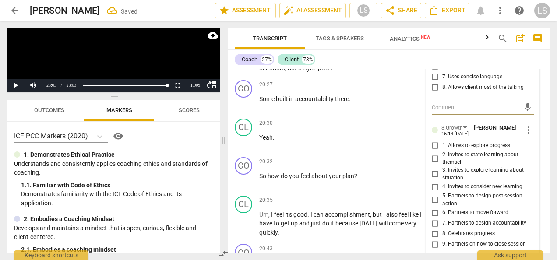
click at [433, 72] on input "6. Asks clear, open-ended questions" at bounding box center [435, 66] width 14 height 11
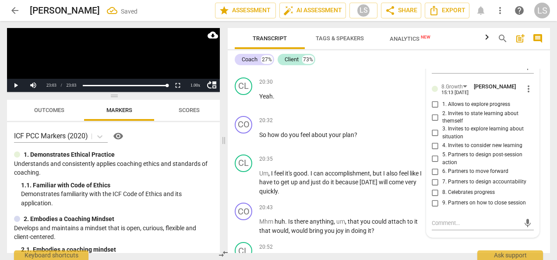
scroll to position [3653, 0]
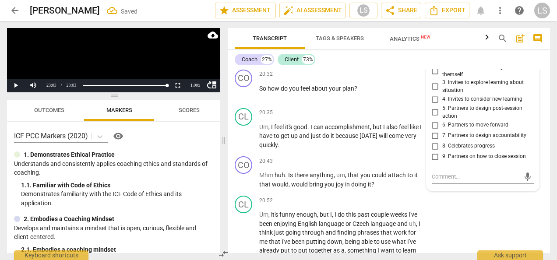
click at [431, 118] on input "5. Partners to design post-session action" at bounding box center [435, 112] width 14 height 11
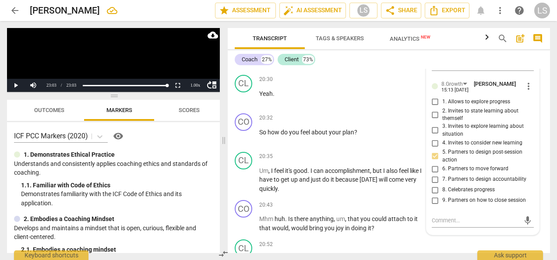
click at [370, 46] on div "+" at bounding box center [369, 41] width 9 height 9
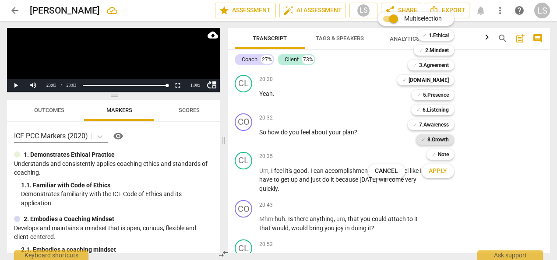
click at [425, 143] on span "✓" at bounding box center [423, 140] width 4 height 11
click at [435, 165] on button "Apply" at bounding box center [438, 171] width 32 height 16
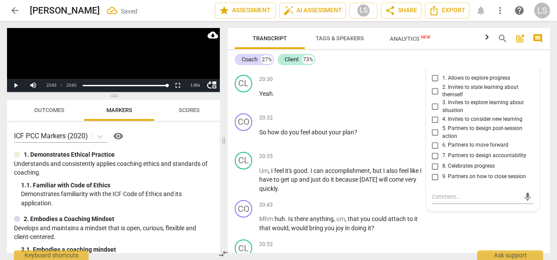
scroll to position [3610, 0]
drag, startPoint x: 435, startPoint y: 209, endPoint x: 491, endPoint y: 211, distance: 56.5
click at [435, 160] on input "7. Partners to design accountability" at bounding box center [435, 155] width 14 height 11
click at [371, 122] on div "+" at bounding box center [369, 117] width 9 height 9
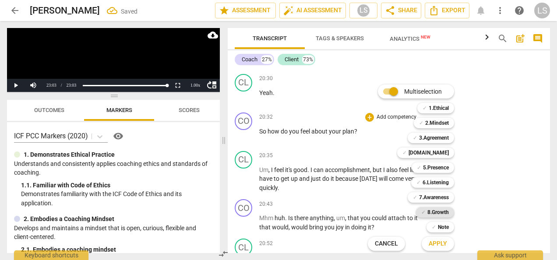
click at [442, 211] on b "8.Growth" at bounding box center [438, 212] width 21 height 11
click at [430, 196] on b "7.Awareness" at bounding box center [434, 197] width 30 height 11
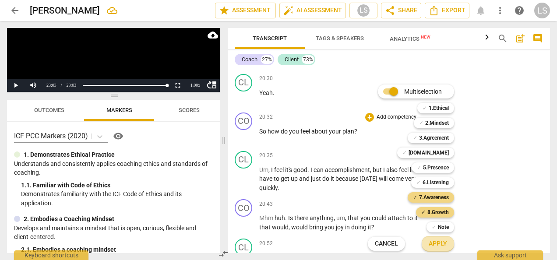
click at [436, 245] on span "Apply" at bounding box center [438, 244] width 18 height 9
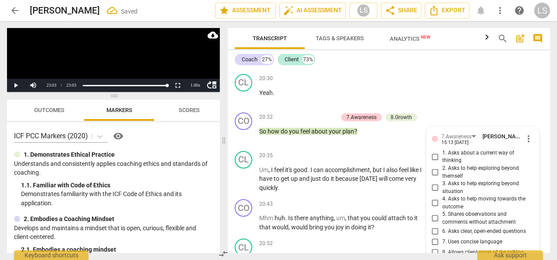
scroll to position [3775, 0]
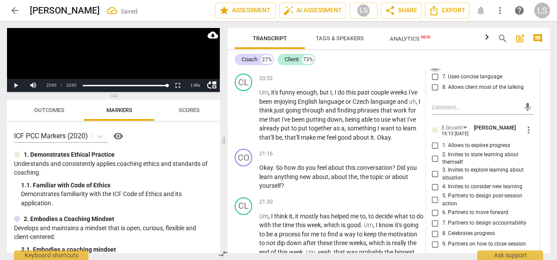
click at [432, 72] on input "6. Asks clear, open-ended questions" at bounding box center [435, 66] width 14 height 11
click at [431, 82] on input "7. Uses concise language" at bounding box center [435, 77] width 14 height 11
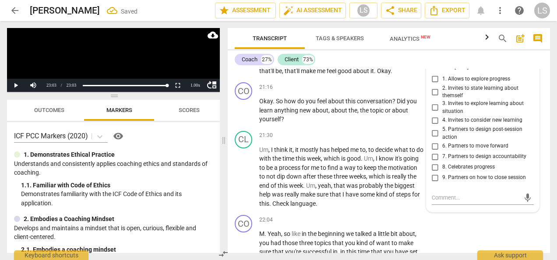
scroll to position [3907, 0]
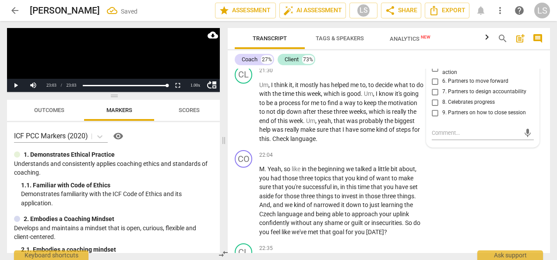
click at [432, 74] on input "5. Partners to design post-session action" at bounding box center [435, 69] width 14 height 11
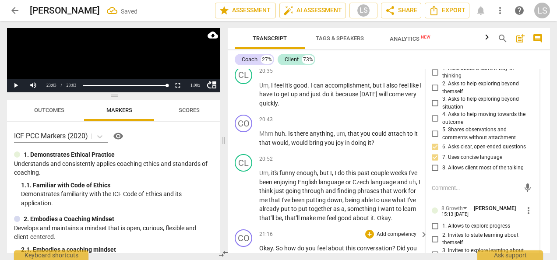
scroll to position [3688, 0]
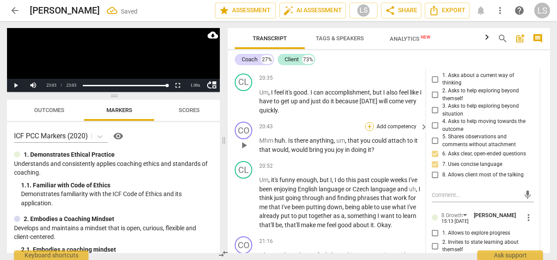
click at [370, 131] on div "+" at bounding box center [369, 126] width 9 height 9
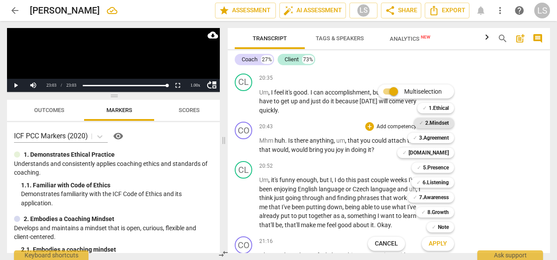
click at [430, 123] on b "2.Mindset" at bounding box center [437, 123] width 24 height 11
click at [426, 163] on b "5.Presence" at bounding box center [436, 168] width 26 height 11
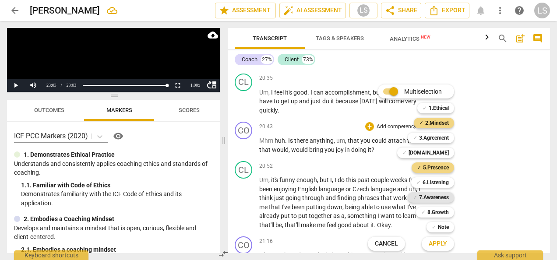
click at [431, 198] on b "7.Awareness" at bounding box center [434, 197] width 30 height 11
click at [431, 209] on b "8.Growth" at bounding box center [438, 212] width 21 height 11
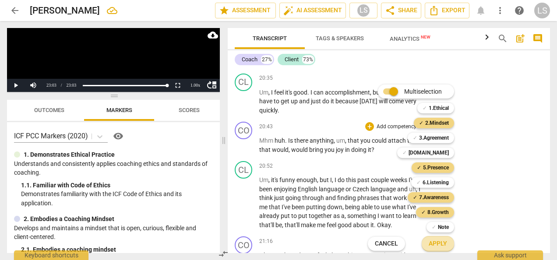
click at [435, 237] on button "Apply" at bounding box center [438, 244] width 32 height 16
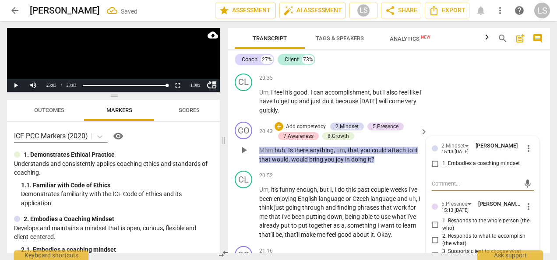
click at [432, 169] on input "1. Embodies a coaching mindset" at bounding box center [435, 164] width 14 height 11
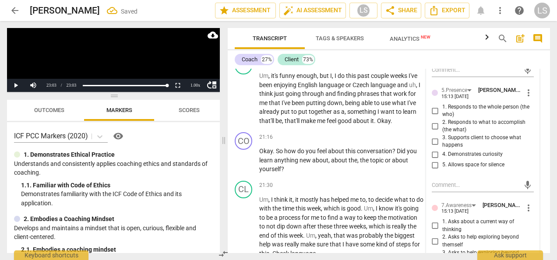
scroll to position [3819, 0]
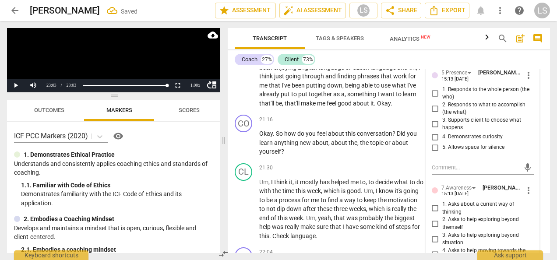
click at [432, 99] on input "1. Responds to the whole person (the who)" at bounding box center [435, 93] width 14 height 11
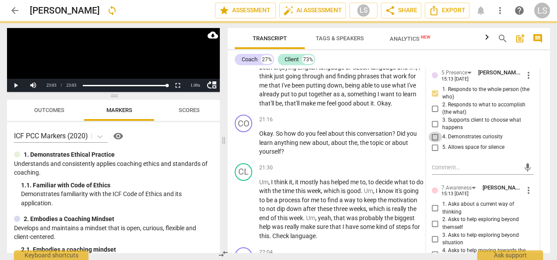
click at [434, 142] on input "4. Demonstrates curiosity" at bounding box center [435, 137] width 14 height 11
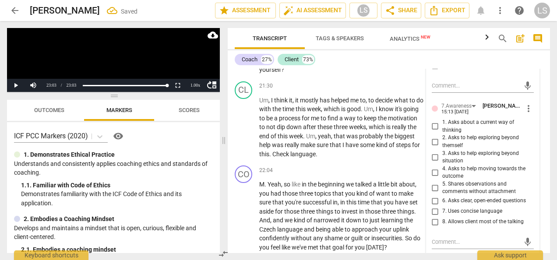
scroll to position [3907, 0]
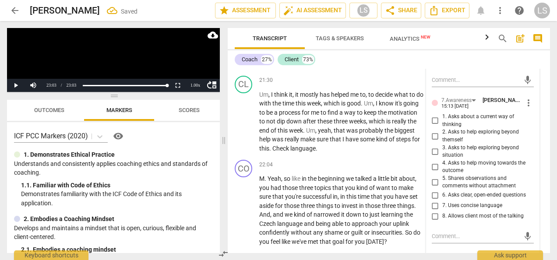
click at [430, 142] on input "2. Asks to help exploring beyond themself" at bounding box center [435, 136] width 14 height 11
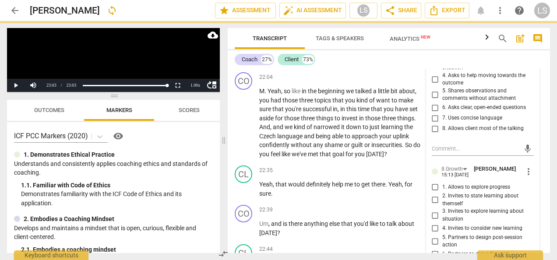
scroll to position [4082, 0]
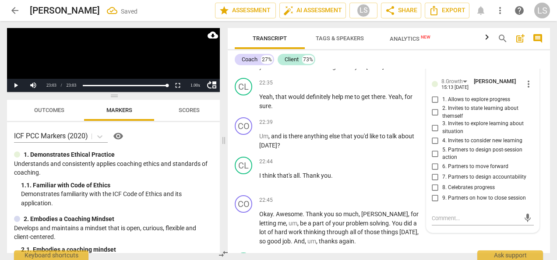
click at [432, 25] on input "6. Asks clear, open-ended questions" at bounding box center [435, 20] width 14 height 11
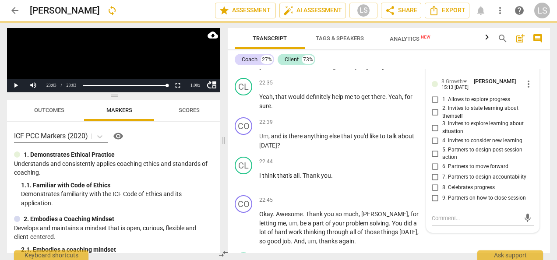
click at [433, 25] on input "6. Asks clear, open-ended questions" at bounding box center [435, 20] width 14 height 11
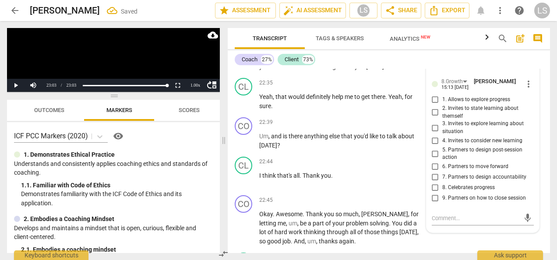
scroll to position [4170, 0]
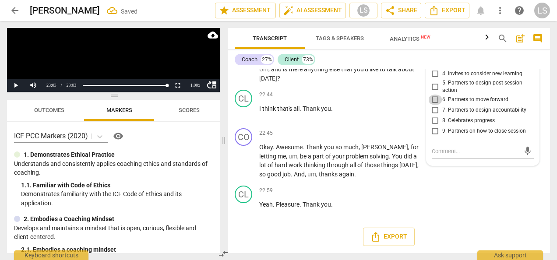
click at [434, 105] on input "6. Partners to move forward" at bounding box center [435, 100] width 14 height 11
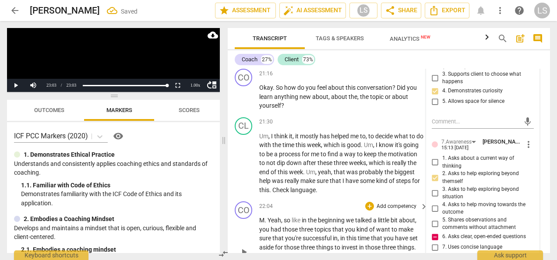
scroll to position [3863, 0]
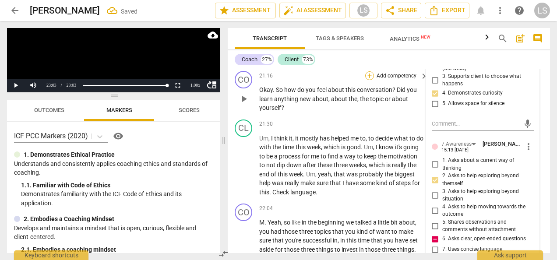
click at [369, 80] on div "+" at bounding box center [369, 75] width 9 height 9
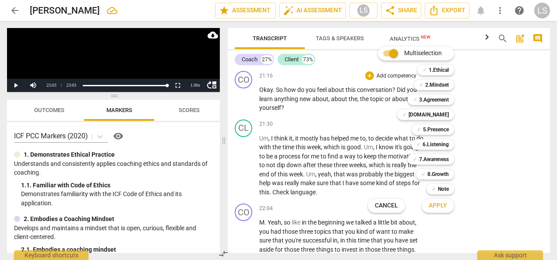
click at [370, 127] on div "Multiselection m ✓ 1.Ethical 1 ✓ 2.Mindset 2 ✓ 3.Agreement 3 ✓ [DOMAIN_NAME] 4 …" at bounding box center [418, 129] width 106 height 171
click at [533, 165] on div at bounding box center [278, 130] width 557 height 260
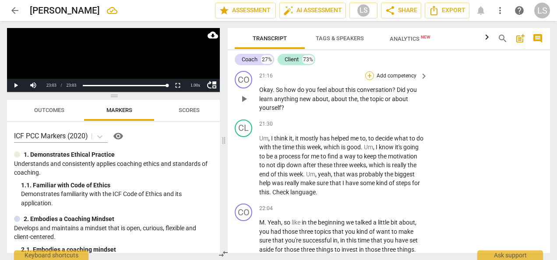
click at [369, 80] on div "+" at bounding box center [369, 75] width 9 height 9
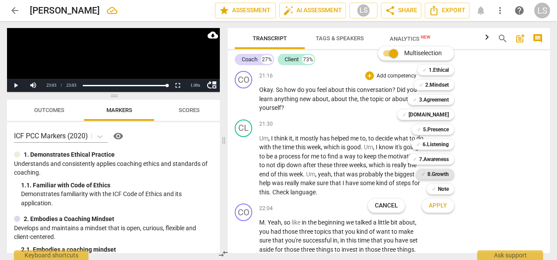
click at [435, 176] on b "8.Growth" at bounding box center [438, 174] width 21 height 11
click at [429, 155] on b "7.Awareness" at bounding box center [434, 159] width 30 height 11
click at [446, 209] on span "Apply" at bounding box center [438, 206] width 18 height 9
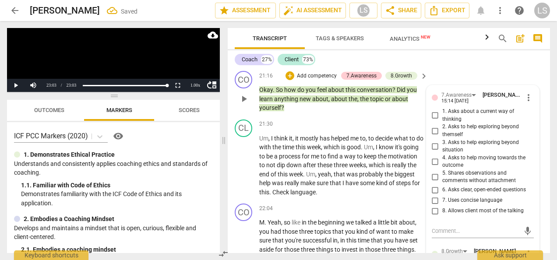
scroll to position [3987, 0]
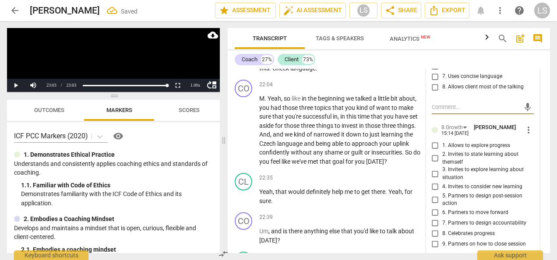
click at [434, 71] on input "6. Asks clear, open-ended questions" at bounding box center [435, 66] width 14 height 11
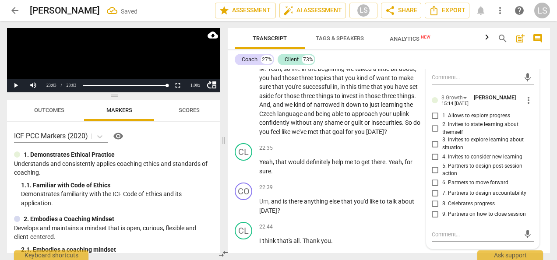
scroll to position [4031, 0]
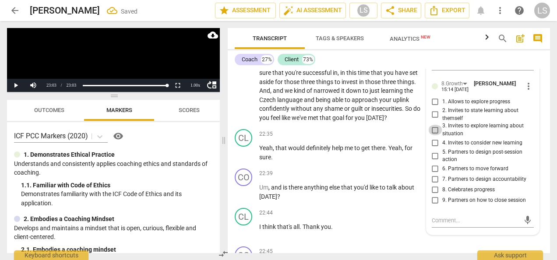
drag, startPoint x: 436, startPoint y: 184, endPoint x: 488, endPoint y: 191, distance: 52.1
click at [437, 135] on input "3. Invites to explore learning about situation" at bounding box center [435, 130] width 14 height 11
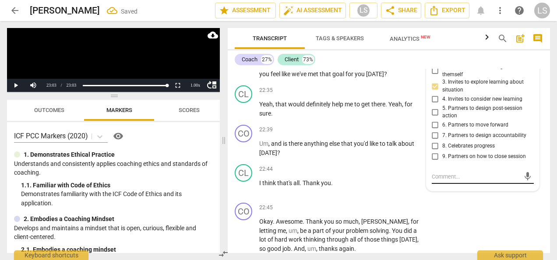
click at [466, 181] on textarea at bounding box center [476, 177] width 88 height 8
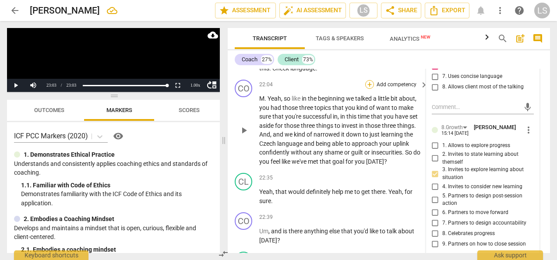
click at [368, 89] on div "+" at bounding box center [369, 84] width 9 height 9
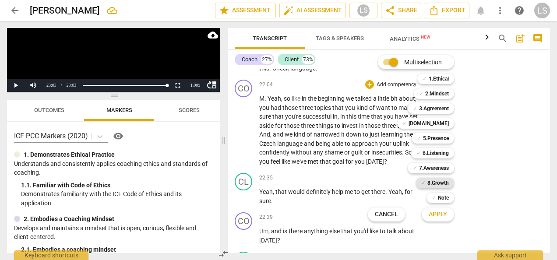
click at [441, 181] on b "8.Growth" at bounding box center [438, 183] width 21 height 11
click at [438, 166] on b "7.Awareness" at bounding box center [434, 168] width 30 height 11
click at [435, 155] on b "6.Listening" at bounding box center [436, 153] width 26 height 11
click at [436, 212] on span "Apply" at bounding box center [438, 214] width 18 height 9
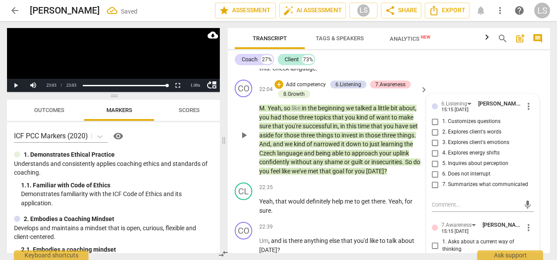
scroll to position [4085, 0]
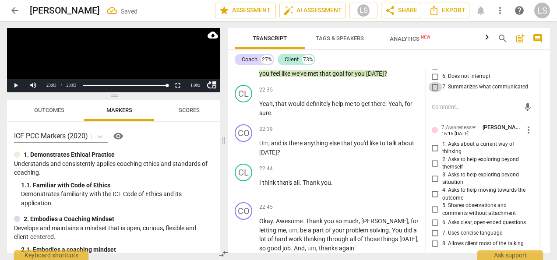
click at [433, 92] on input "7. Summarizes what communicated" at bounding box center [435, 87] width 14 height 11
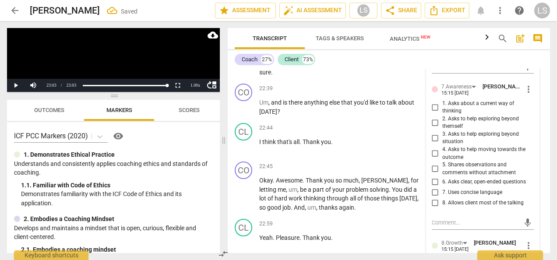
scroll to position [4172, 0]
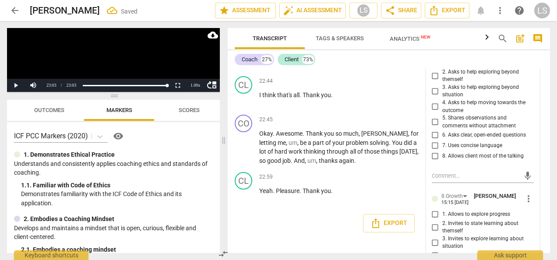
click at [436, 140] on input "6. Asks clear, open-ended questions" at bounding box center [435, 135] width 14 height 11
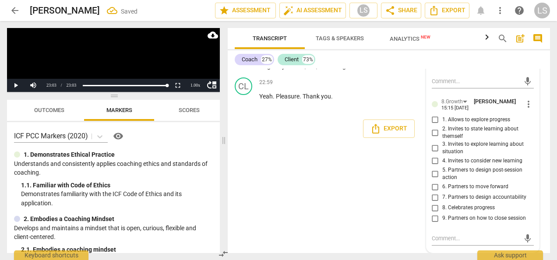
scroll to position [4304, 0]
click at [433, 125] on input "1. Allows to explore progress" at bounding box center [435, 120] width 14 height 11
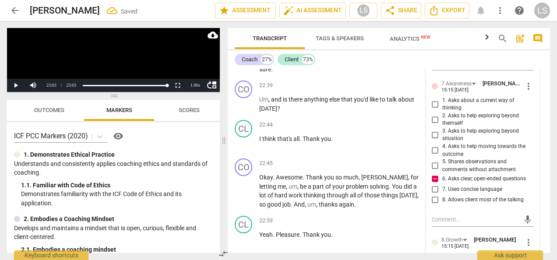
scroll to position [4172, 0]
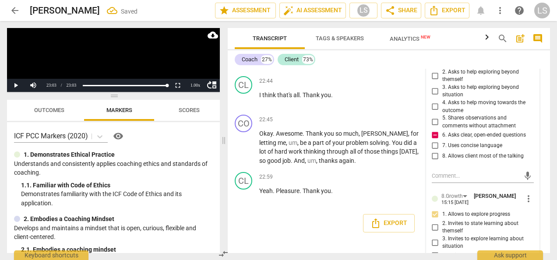
click at [365, 46] on div "+ Add competency" at bounding box center [391, 41] width 52 height 9
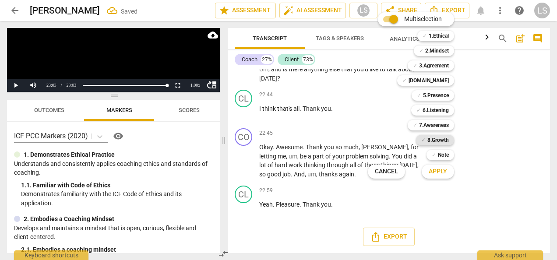
click at [438, 140] on b "8.Growth" at bounding box center [438, 140] width 21 height 11
click at [438, 174] on span "Apply" at bounding box center [438, 171] width 18 height 9
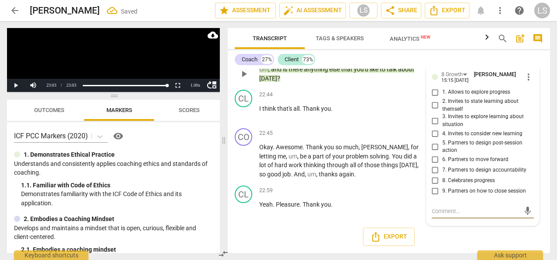
scroll to position [4212, 0]
drag, startPoint x: 434, startPoint y: 191, endPoint x: 554, endPoint y: 186, distance: 119.7
click at [435, 191] on input "9. Partners on how to close session" at bounding box center [435, 191] width 14 height 11
click at [370, 138] on div "+" at bounding box center [369, 133] width 9 height 9
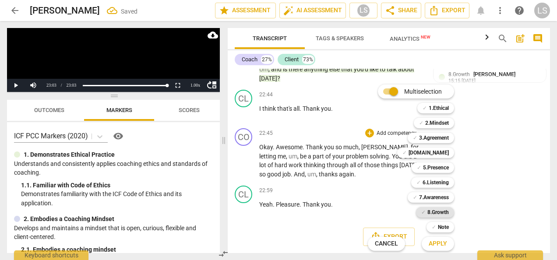
click at [443, 209] on b "8.Growth" at bounding box center [438, 212] width 21 height 11
click at [443, 242] on span "Apply" at bounding box center [438, 244] width 18 height 9
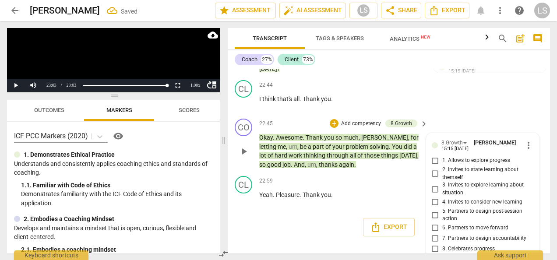
scroll to position [4263, 0]
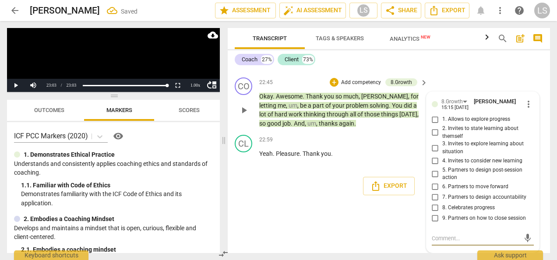
click at [435, 219] on input "9. Partners on how to close session" at bounding box center [435, 218] width 14 height 11
click at [332, 81] on div "+" at bounding box center [334, 82] width 9 height 9
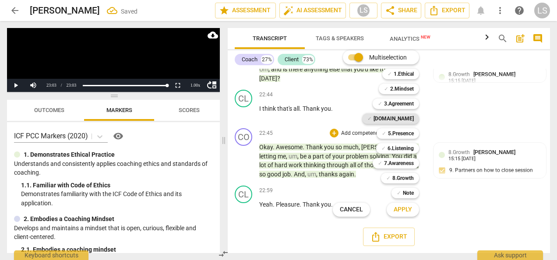
click at [400, 120] on b "[DOMAIN_NAME]" at bounding box center [394, 118] width 40 height 11
click at [399, 85] on b "2.Mindset" at bounding box center [402, 89] width 24 height 11
click at [403, 213] on span "Apply" at bounding box center [403, 209] width 18 height 9
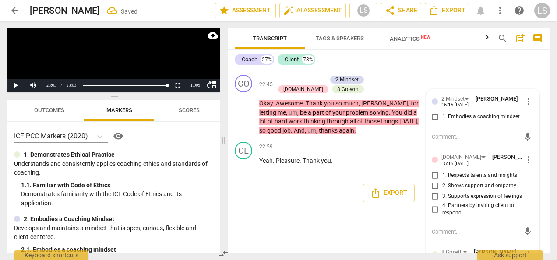
scroll to position [4263, 0]
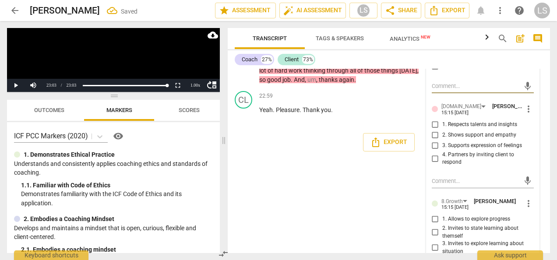
drag, startPoint x: 435, startPoint y: 117, endPoint x: 438, endPoint y: 125, distance: 9.0
click at [435, 71] on input "1. Embodies a coaching mindset" at bounding box center [435, 66] width 14 height 11
click at [433, 130] on input "1. Respects talents and insights" at bounding box center [435, 125] width 14 height 11
click at [436, 151] on input "3. Supports expression of feelings" at bounding box center [435, 146] width 14 height 11
click at [443, 14] on span "Export" at bounding box center [447, 10] width 37 height 11
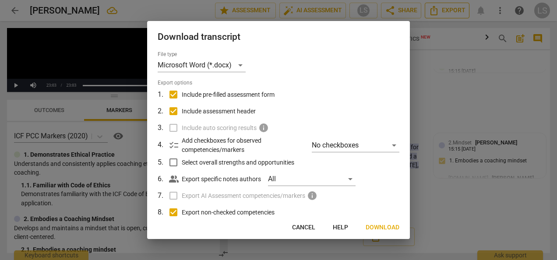
scroll to position [4222, 0]
click at [391, 227] on span "Download" at bounding box center [383, 227] width 34 height 9
